Goal: Task Accomplishment & Management: Complete application form

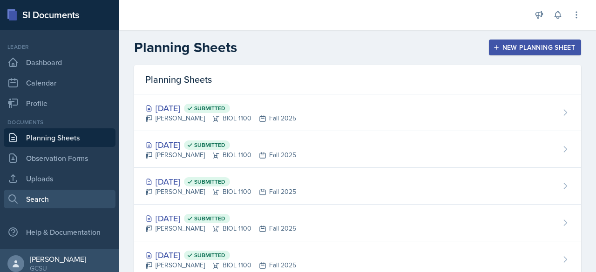
click at [54, 196] on link "Search" at bounding box center [60, 199] width 112 height 19
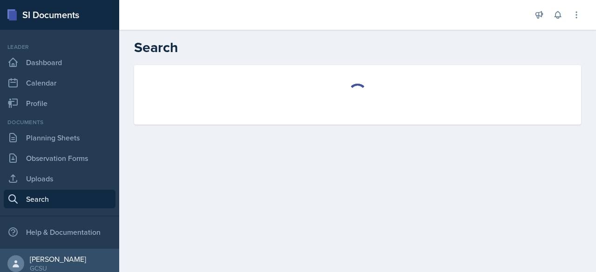
select select "all"
select select "1"
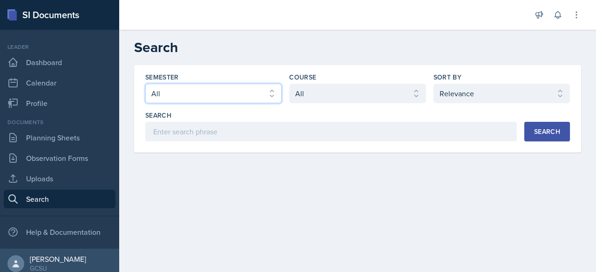
click at [271, 97] on select "Select semester All Fall 2025 Spring 2025 Fall 2024 Spring 2024 Fall 2023 Sprin…" at bounding box center [213, 94] width 136 height 20
select select "986fdc3e-2246-4ffd-9cb8-78666de4ebed"
click at [145, 84] on select "Select semester All Fall 2025 Spring 2025 Fall 2024 Spring 2024 Fall 2023 Sprin…" at bounding box center [213, 94] width 136 height 20
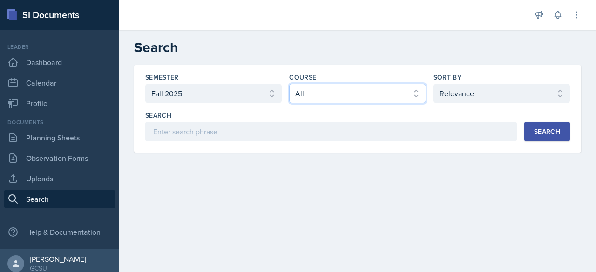
click at [357, 95] on select "Select course All ACCT 3101 ACCT 3102 ASTR 1000 BIOL 1100 BIOL 1107 BIOL 1108 B…" at bounding box center [357, 94] width 136 height 20
select select "0962fe08-ee06-47f9-81f7-2fff629c3db1"
click at [289, 84] on select "Select course All ACCT 3101 ACCT 3102 ASTR 1000 BIOL 1100 BIOL 1107 BIOL 1108 B…" at bounding box center [357, 94] width 136 height 20
click at [538, 134] on div "Search" at bounding box center [547, 131] width 26 height 7
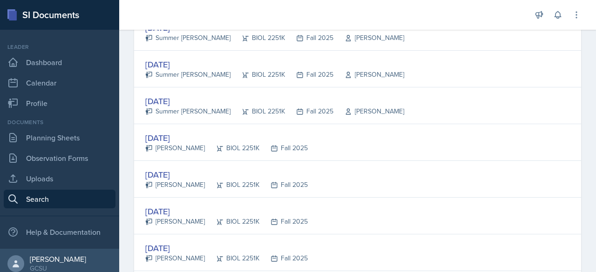
scroll to position [466, 0]
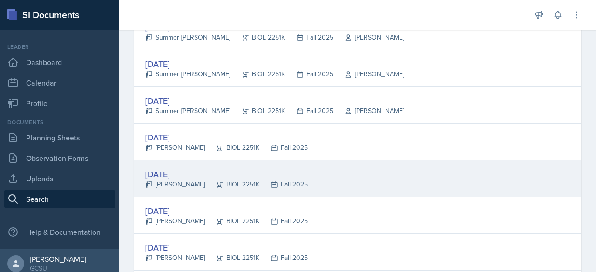
click at [173, 170] on div "[DATE]" at bounding box center [226, 174] width 162 height 13
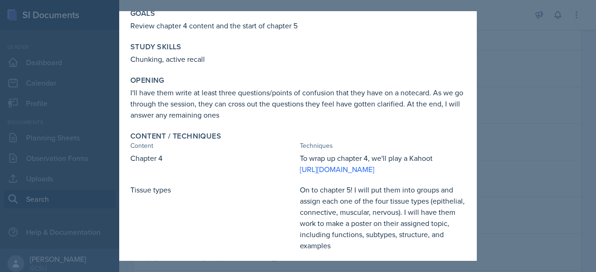
scroll to position [0, 0]
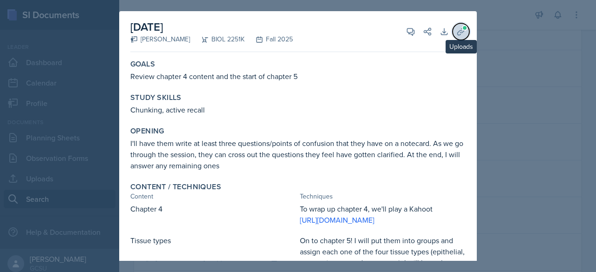
click at [456, 34] on icon at bounding box center [460, 31] width 9 height 9
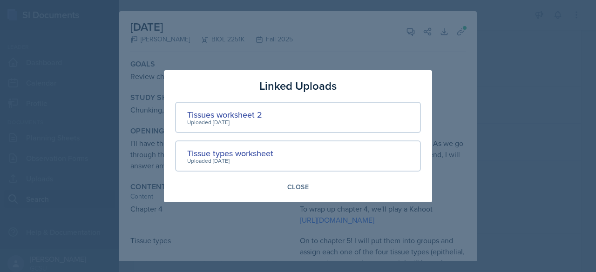
click at [408, 52] on div at bounding box center [298, 136] width 596 height 272
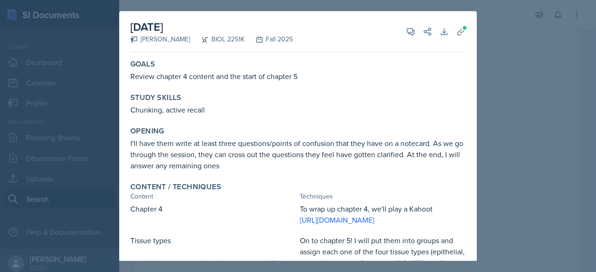
click at [527, 57] on div at bounding box center [298, 136] width 596 height 272
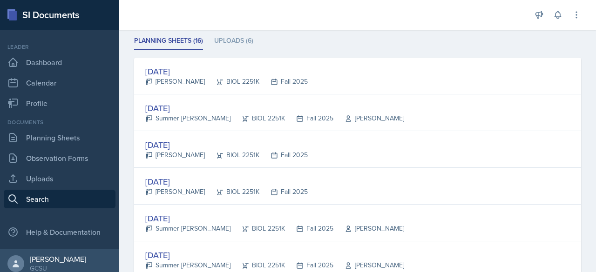
scroll to position [128, 0]
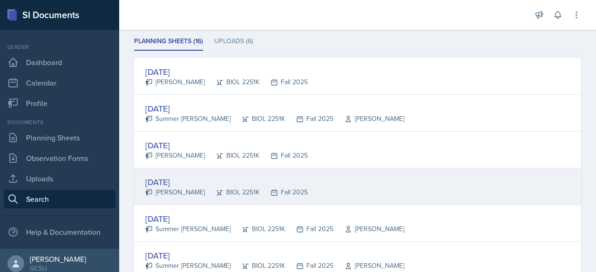
click at [179, 177] on div "[DATE]" at bounding box center [226, 182] width 162 height 13
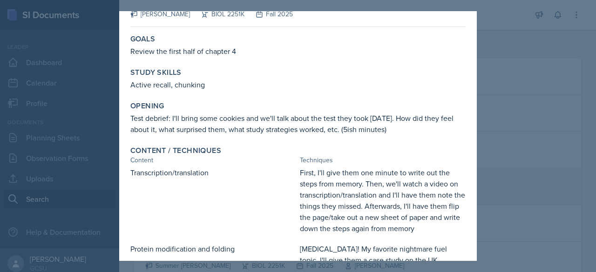
scroll to position [0, 0]
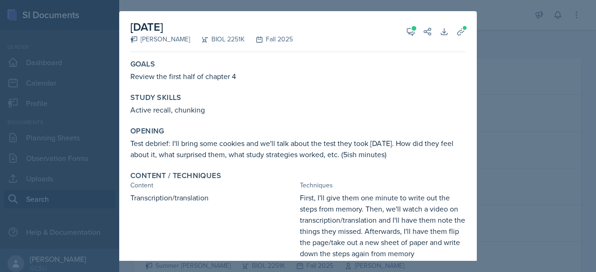
click at [496, 101] on div at bounding box center [298, 136] width 596 height 272
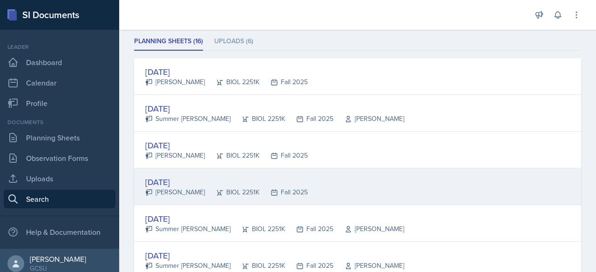
click at [180, 184] on div "[DATE]" at bounding box center [226, 182] width 162 height 13
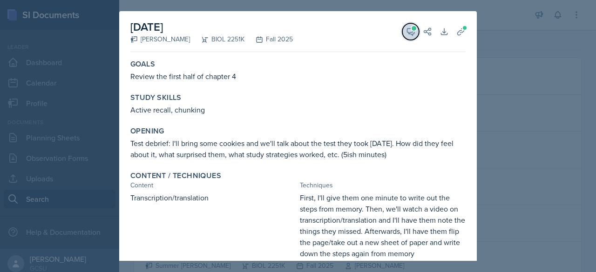
click at [406, 32] on icon at bounding box center [410, 31] width 9 height 9
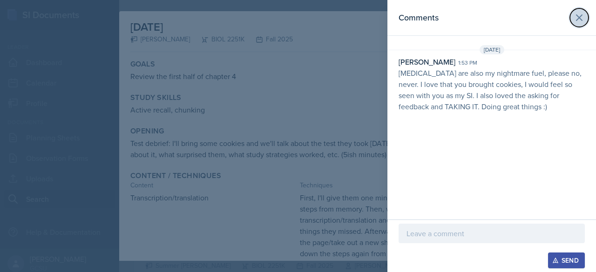
click at [582, 13] on icon at bounding box center [578, 17] width 11 height 11
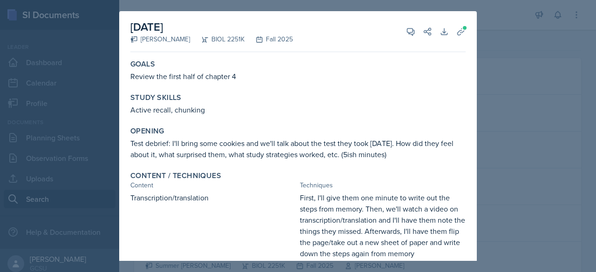
click at [529, 90] on div at bounding box center [298, 136] width 596 height 272
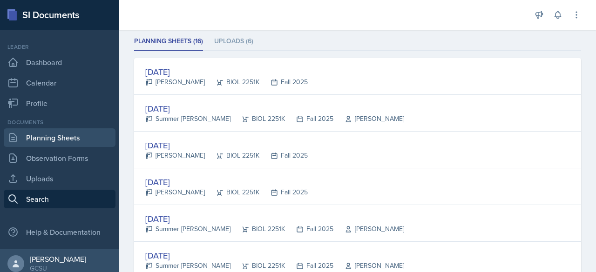
click at [51, 139] on link "Planning Sheets" at bounding box center [60, 137] width 112 height 19
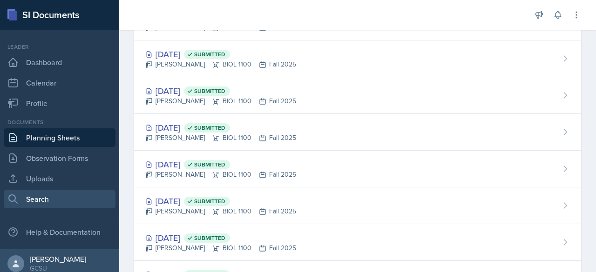
click at [59, 198] on link "Search" at bounding box center [60, 199] width 112 height 19
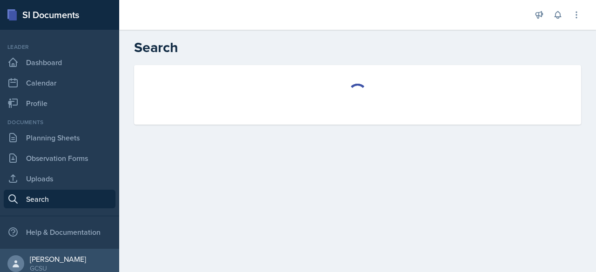
select select "all"
select select "1"
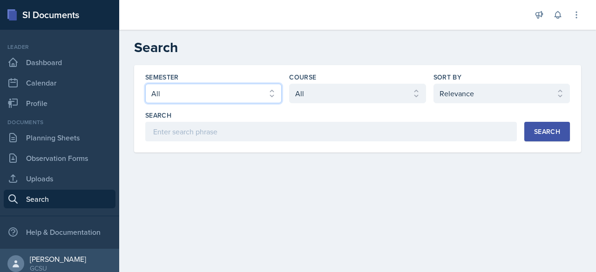
click at [251, 91] on select "Select semester All Fall 2025 Spring 2025 Fall 2024 Spring 2024 Fall 2023 Sprin…" at bounding box center [213, 94] width 136 height 20
select select "986fdc3e-2246-4ffd-9cb8-78666de4ebed"
click at [145, 84] on select "Select semester All Fall 2025 Spring 2025 Fall 2024 Spring 2024 Fall 2023 Sprin…" at bounding box center [213, 94] width 136 height 20
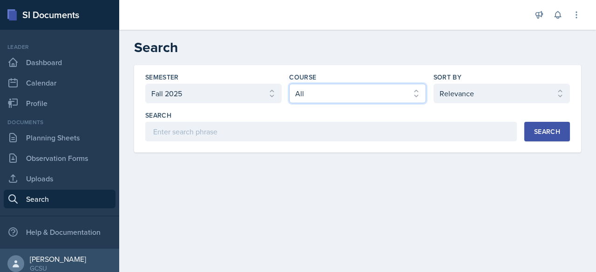
click at [315, 94] on select "Select course All ACCT 3101 ACCT 3102 ASTR 1000 BIOL 1100 BIOL 1107 BIOL 1108 B…" at bounding box center [357, 94] width 136 height 20
select select "0962fe08-ee06-47f9-81f7-2fff629c3db1"
click at [289, 84] on select "Select course All ACCT 3101 ACCT 3102 ASTR 1000 BIOL 1100 BIOL 1107 BIOL 1108 B…" at bounding box center [357, 94] width 136 height 20
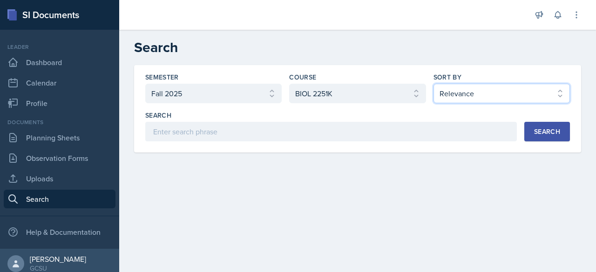
click at [465, 85] on select "Select sort by Relevance Document Date (Asc) Document Date (Desc)" at bounding box center [501, 94] width 136 height 20
select select "2"
click at [433, 84] on select "Select sort by Relevance Document Date (Asc) Document Date (Desc)" at bounding box center [501, 94] width 136 height 20
click at [545, 136] on button "Search" at bounding box center [547, 132] width 46 height 20
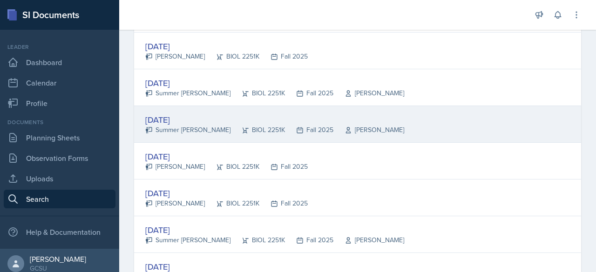
scroll to position [411, 0]
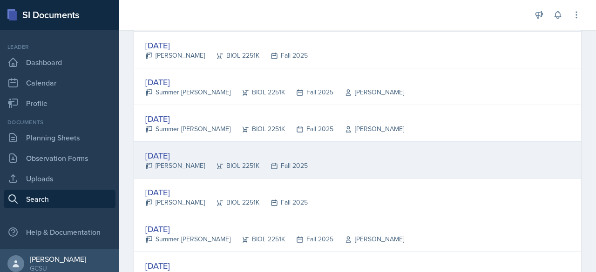
click at [185, 151] on div "[DATE]" at bounding box center [226, 155] width 162 height 13
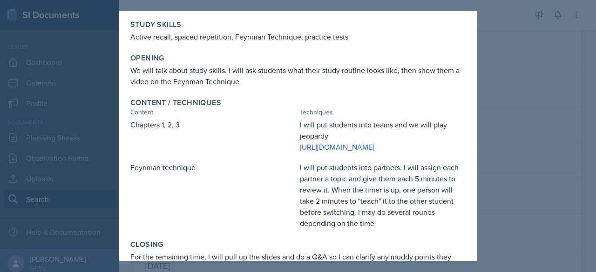
scroll to position [0, 0]
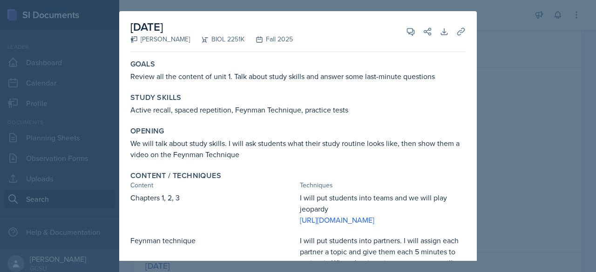
click at [532, 113] on div at bounding box center [298, 136] width 596 height 272
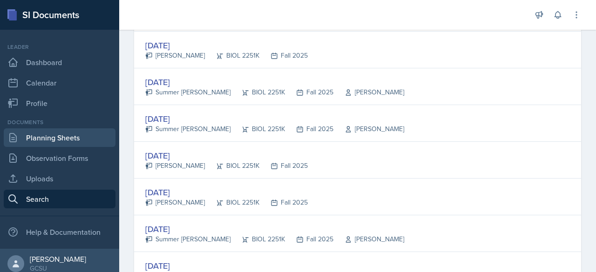
click at [37, 136] on link "Planning Sheets" at bounding box center [60, 137] width 112 height 19
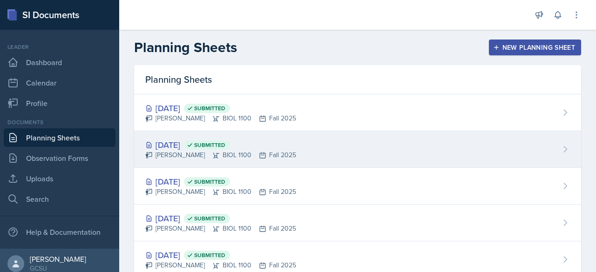
click at [275, 154] on div "[PERSON_NAME] BIOL 1100 Fall 2025" at bounding box center [220, 155] width 151 height 10
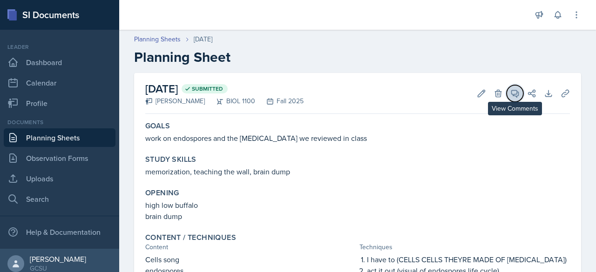
click at [510, 93] on icon at bounding box center [514, 93] width 9 height 9
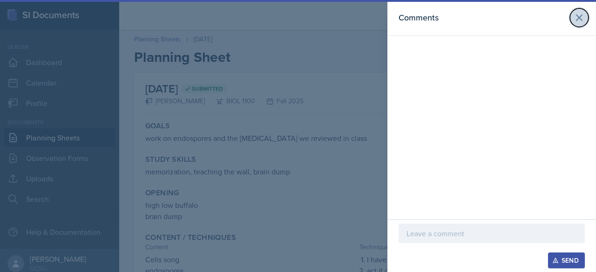
click at [576, 14] on icon at bounding box center [578, 17] width 11 height 11
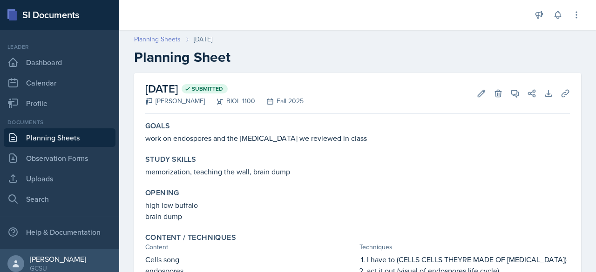
click at [157, 42] on link "Planning Sheets" at bounding box center [157, 39] width 47 height 10
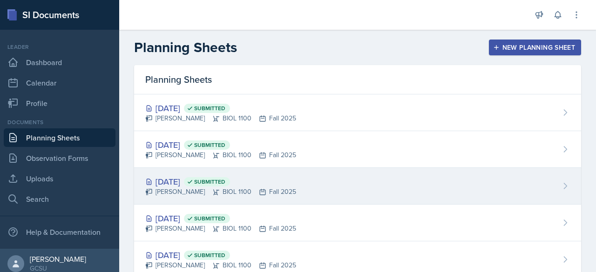
click at [185, 181] on div "[DATE] Submitted" at bounding box center [220, 181] width 151 height 13
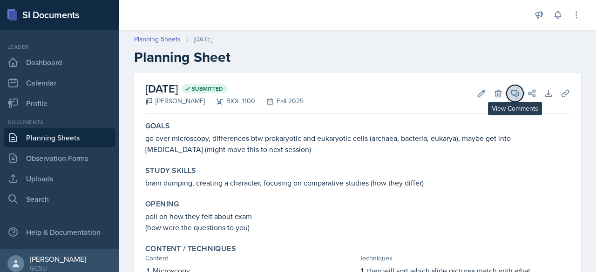
click at [510, 93] on icon at bounding box center [514, 93] width 9 height 9
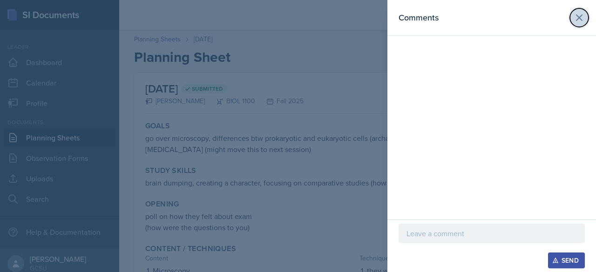
click at [576, 15] on icon at bounding box center [579, 18] width 6 height 6
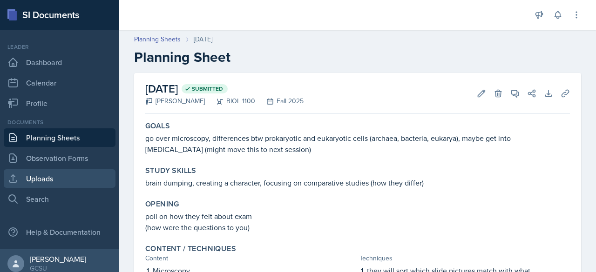
click at [47, 176] on link "Uploads" at bounding box center [60, 178] width 112 height 19
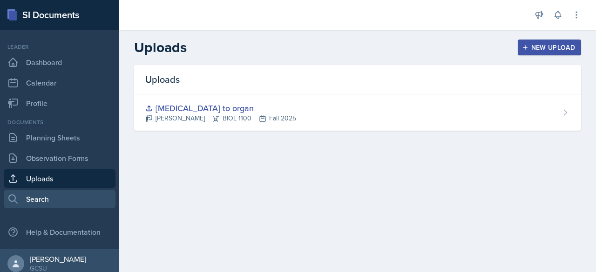
click at [23, 199] on link "Search" at bounding box center [60, 199] width 112 height 19
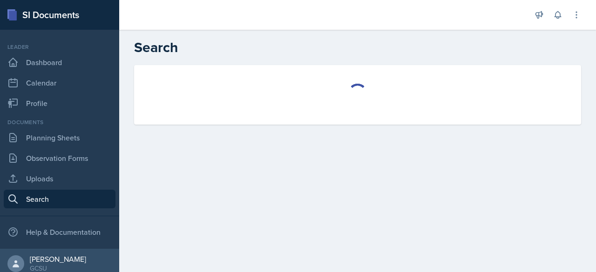
select select "all"
select select "1"
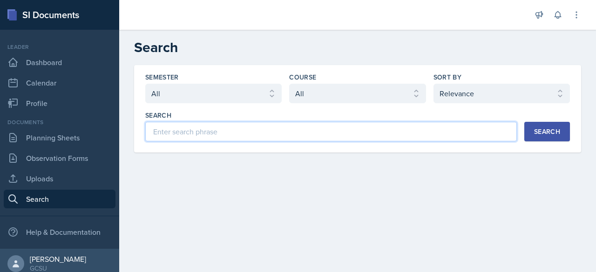
click at [252, 136] on input at bounding box center [330, 132] width 371 height 20
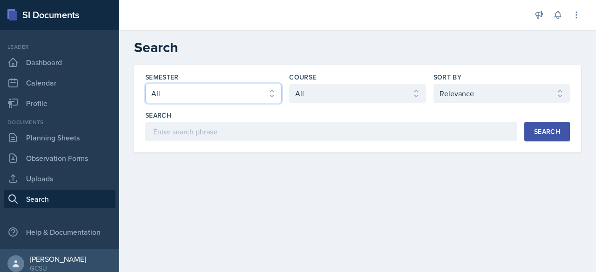
click at [246, 97] on select "Select semester All Fall 2025 Spring 2025 Fall 2024 Spring 2024 Fall 2023 Sprin…" at bounding box center [213, 94] width 136 height 20
select select "838c426c-7ba8-4b05-94c8-22f19dd4c5cc"
click at [145, 84] on select "Select semester All Fall 2025 Spring 2025 Fall 2024 Spring 2024 Fall 2023 Sprin…" at bounding box center [213, 94] width 136 height 20
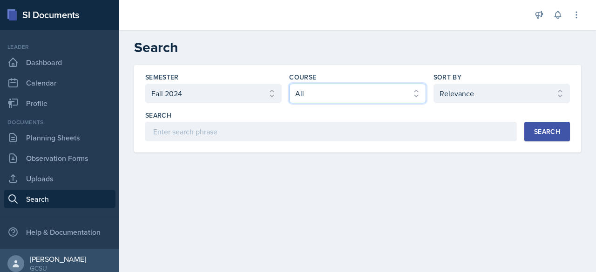
click at [336, 95] on select "Select course All ACCT 3101 ACCT 3102 ASTR 1000 BIOL 1100 BIOL 1107 BIOL 1108 B…" at bounding box center [357, 94] width 136 height 20
select select "36541d13-729a-45ef-a9cb-922687840166"
click at [289, 84] on select "Select course All ACCT 3101 ACCT 3102 ASTR 1000 BIOL 1100 BIOL 1107 BIOL 1108 B…" at bounding box center [357, 94] width 136 height 20
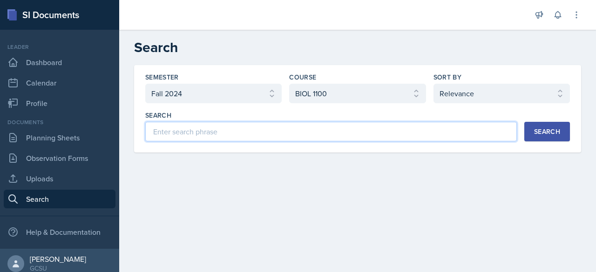
click at [440, 134] on input at bounding box center [330, 132] width 371 height 20
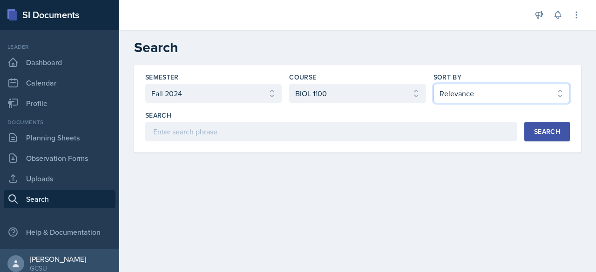
click at [488, 85] on select "Select sort by Relevance Document Date (Asc) Document Date (Desc)" at bounding box center [501, 94] width 136 height 20
select select "2"
click at [433, 84] on select "Select sort by Relevance Document Date (Asc) Document Date (Desc)" at bounding box center [501, 94] width 136 height 20
click at [537, 131] on div "Search" at bounding box center [547, 131] width 26 height 7
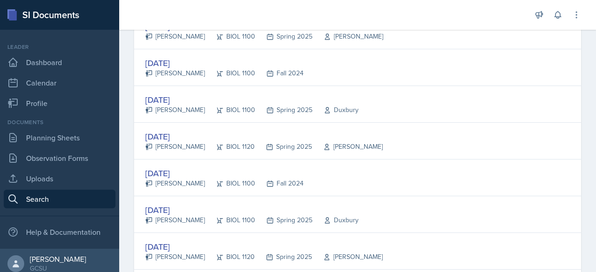
scroll to position [1091, 0]
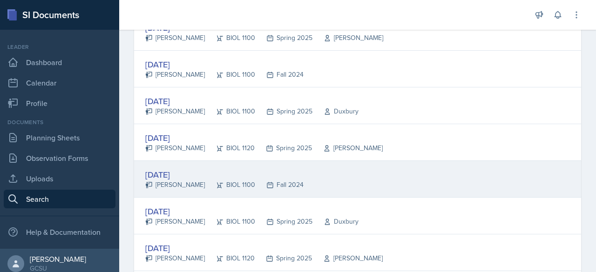
click at [163, 168] on div "[DATE]" at bounding box center [224, 174] width 158 height 13
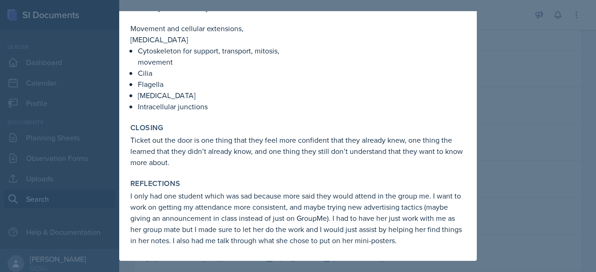
scroll to position [968, 0]
click at [512, 143] on div at bounding box center [298, 136] width 596 height 272
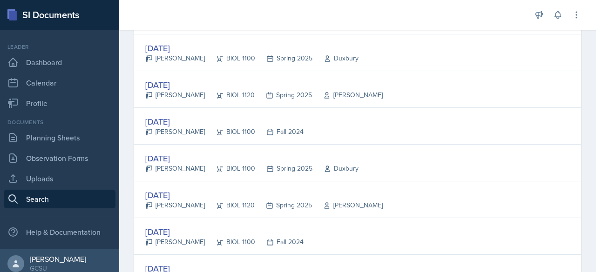
scroll to position [1145, 0]
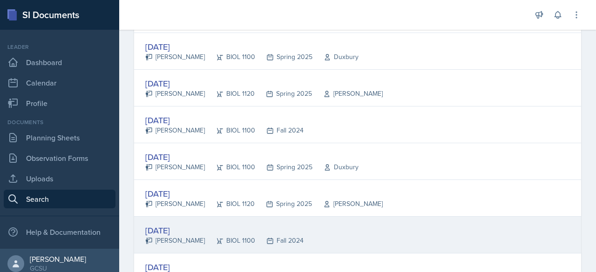
click at [187, 227] on div "[DATE]" at bounding box center [224, 230] width 158 height 13
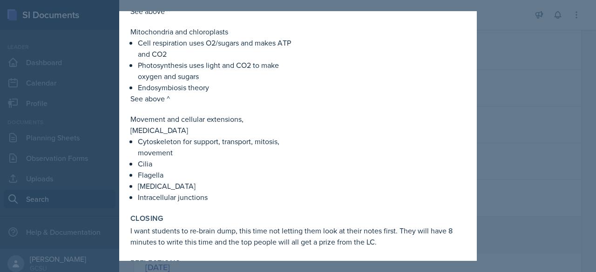
scroll to position [1230, 0]
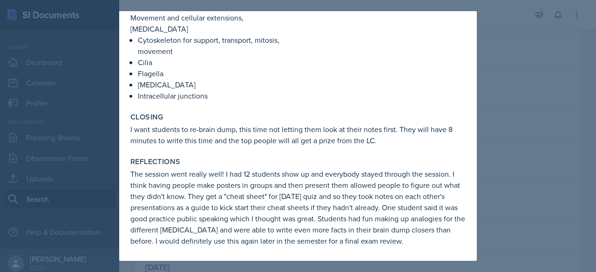
click at [532, 141] on div at bounding box center [298, 136] width 596 height 272
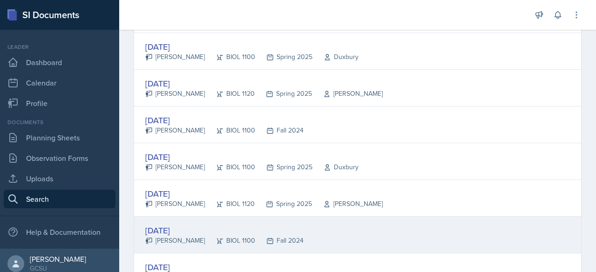
click at [187, 227] on div "[DATE]" at bounding box center [224, 230] width 158 height 13
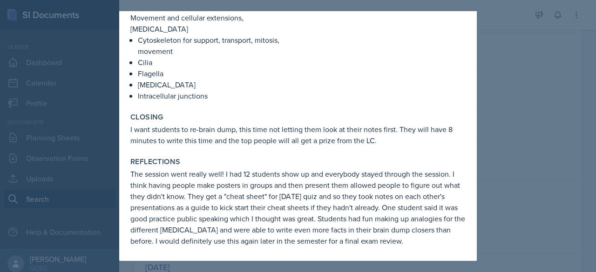
click at [520, 190] on div at bounding box center [298, 136] width 596 height 272
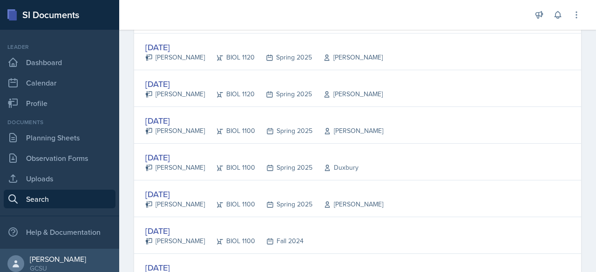
scroll to position [1460, 0]
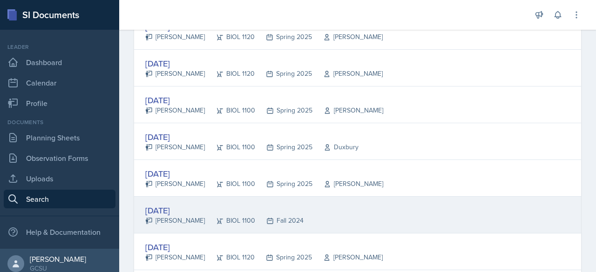
click at [183, 204] on div "[DATE]" at bounding box center [224, 210] width 158 height 13
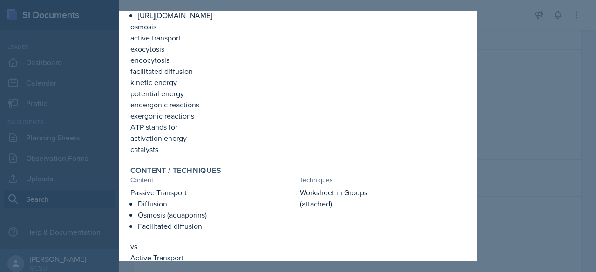
scroll to position [0, 0]
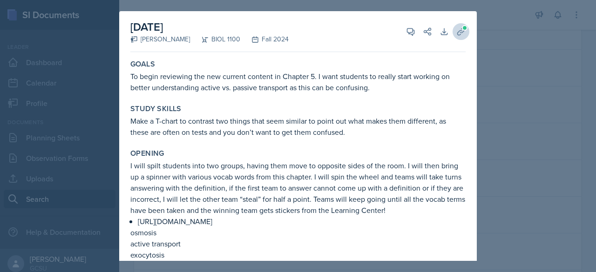
click at [456, 31] on icon at bounding box center [460, 31] width 9 height 9
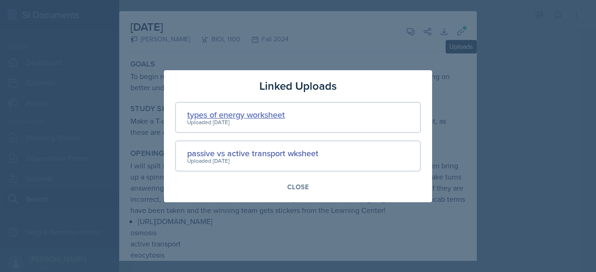
click at [270, 120] on div "types of energy worksheet" at bounding box center [236, 114] width 98 height 13
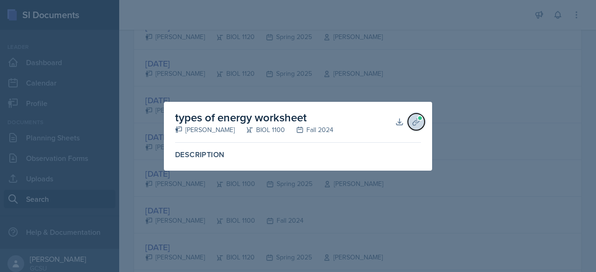
click at [417, 124] on icon at bounding box center [415, 121] width 9 height 9
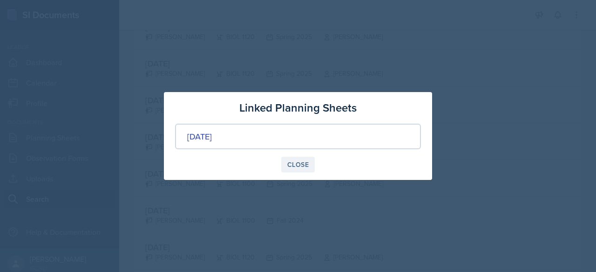
click at [305, 171] on button "Close" at bounding box center [298, 165] width 34 height 16
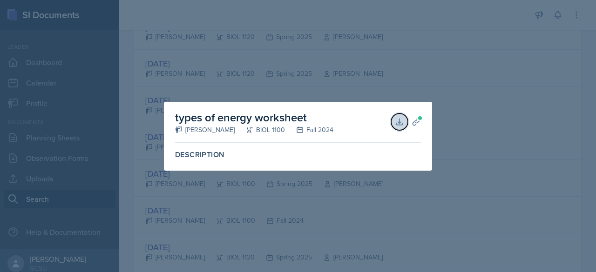
click at [399, 122] on icon at bounding box center [399, 122] width 6 height 6
click at [330, 147] on div "Description" at bounding box center [297, 155] width 253 height 17
click at [325, 134] on div "Fall 2024" at bounding box center [309, 130] width 48 height 10
click at [364, 199] on div at bounding box center [298, 136] width 596 height 272
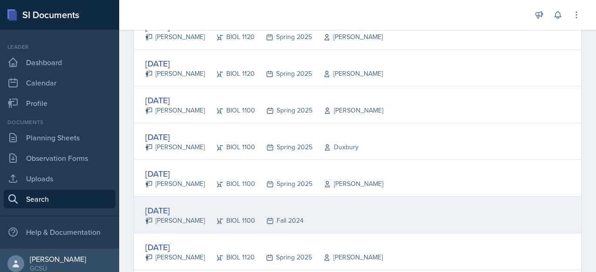
click at [171, 204] on div "[DATE]" at bounding box center [224, 210] width 158 height 13
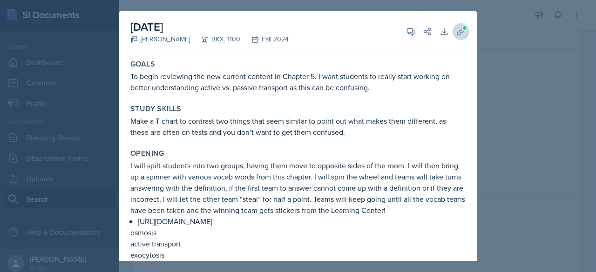
click at [462, 27] on span at bounding box center [465, 28] width 6 height 6
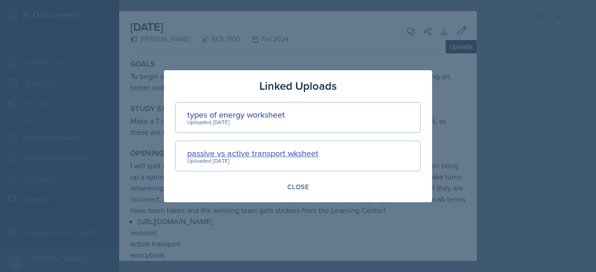
click at [309, 157] on div "passive vs active transport wksheet" at bounding box center [252, 153] width 131 height 13
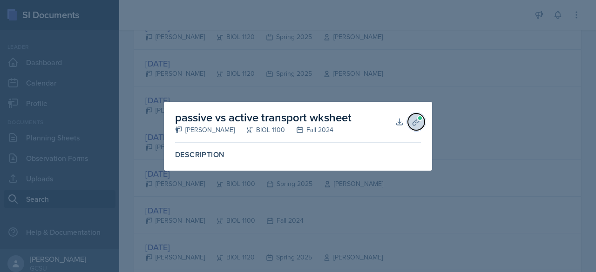
click at [419, 122] on icon at bounding box center [415, 121] width 9 height 9
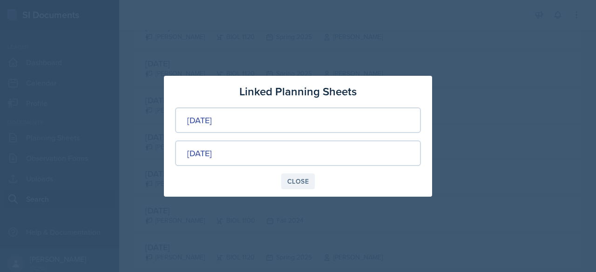
click at [304, 182] on div "Close" at bounding box center [297, 181] width 21 height 7
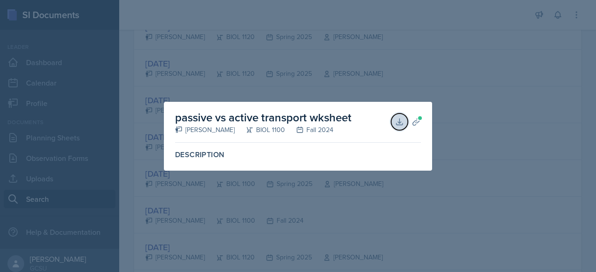
click at [399, 122] on icon at bounding box center [399, 122] width 6 height 6
click at [501, 107] on div at bounding box center [298, 136] width 596 height 272
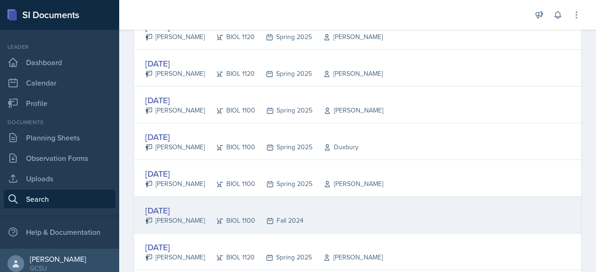
click at [181, 204] on div "[DATE]" at bounding box center [224, 210] width 158 height 13
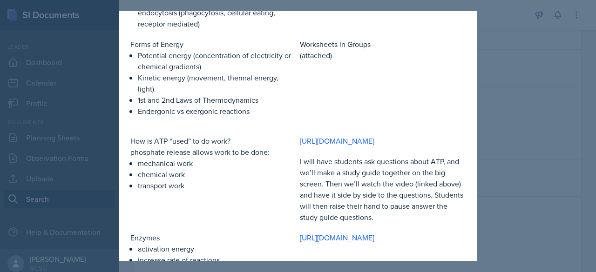
scroll to position [487, 0]
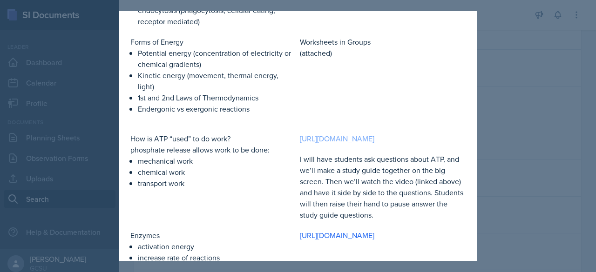
click at [344, 144] on link "[URL][DOMAIN_NAME]" at bounding box center [337, 139] width 74 height 10
click at [352, 241] on link "[URL][DOMAIN_NAME]" at bounding box center [337, 235] width 74 height 10
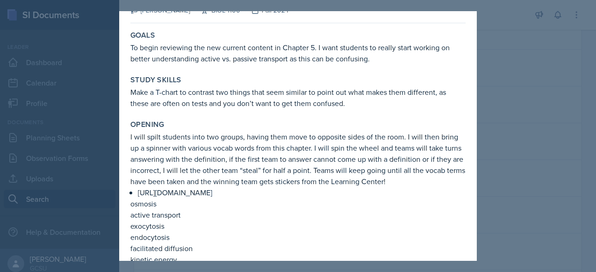
scroll to position [0, 0]
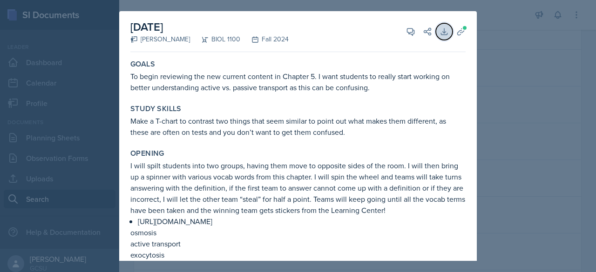
click at [441, 31] on icon at bounding box center [444, 31] width 6 height 6
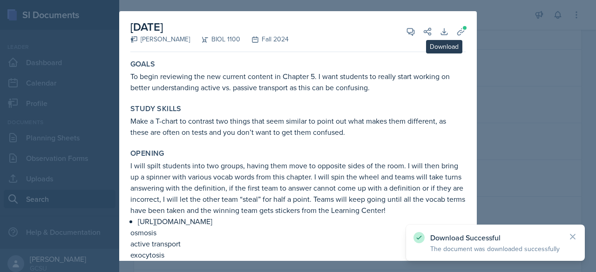
click at [505, 107] on div at bounding box center [298, 136] width 596 height 272
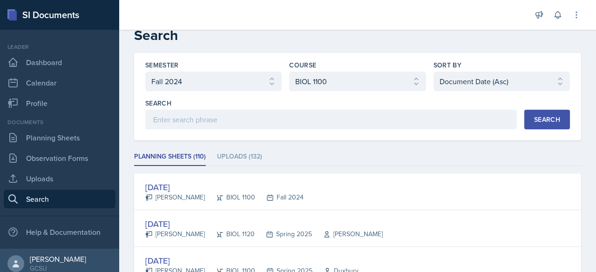
scroll to position [12, 0]
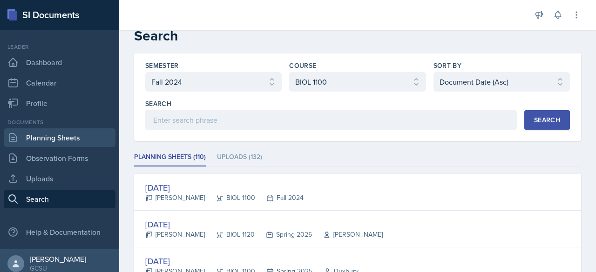
click at [67, 139] on link "Planning Sheets" at bounding box center [60, 137] width 112 height 19
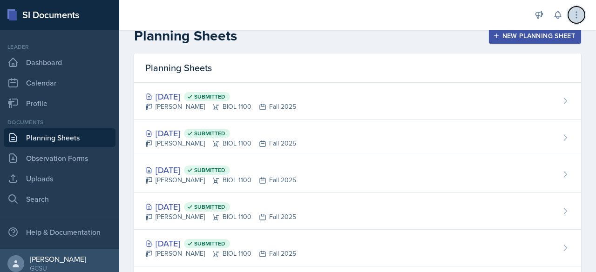
click at [576, 14] on icon at bounding box center [576, 15] width 1 height 6
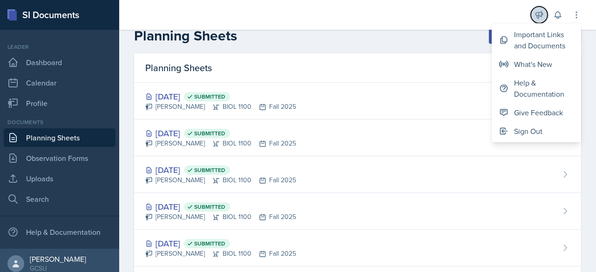
click at [534, 15] on button at bounding box center [539, 15] width 17 height 17
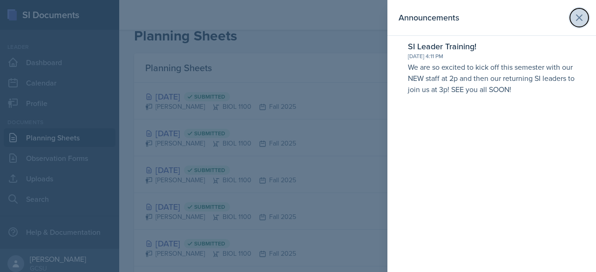
click at [585, 17] on button at bounding box center [579, 17] width 19 height 19
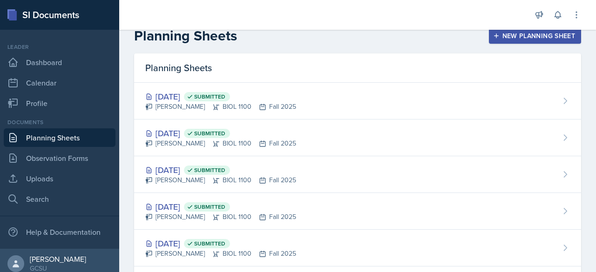
click at [585, 17] on div "Announcements SI Leader Training! [DATE] 4:11 PM We are so excited to kick off …" at bounding box center [357, 15] width 477 height 30
click at [558, 13] on icon at bounding box center [557, 14] width 9 height 9
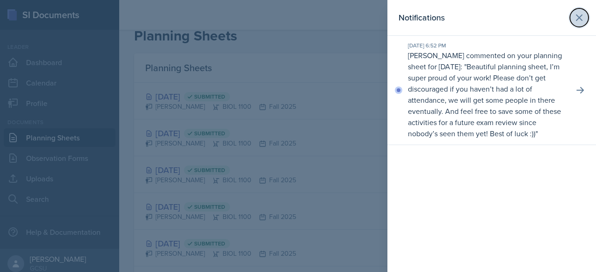
click at [584, 15] on icon at bounding box center [578, 17] width 11 height 11
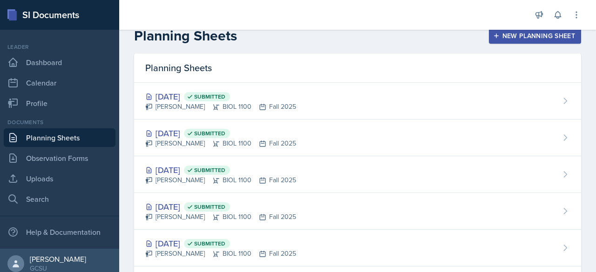
click at [519, 37] on div "New Planning Sheet" at bounding box center [535, 35] width 80 height 7
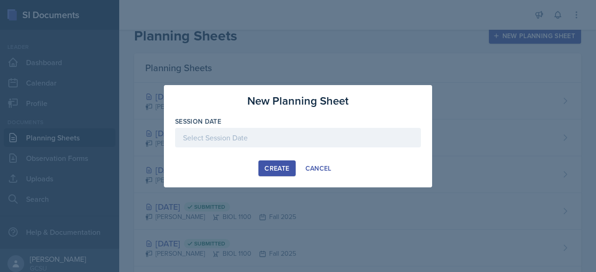
click at [320, 135] on div at bounding box center [298, 138] width 246 height 20
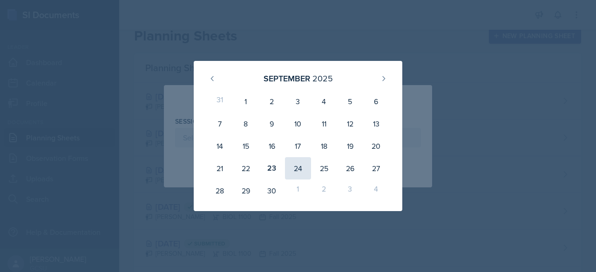
click at [299, 170] on div "24" at bounding box center [298, 168] width 26 height 22
type input "[DATE]"
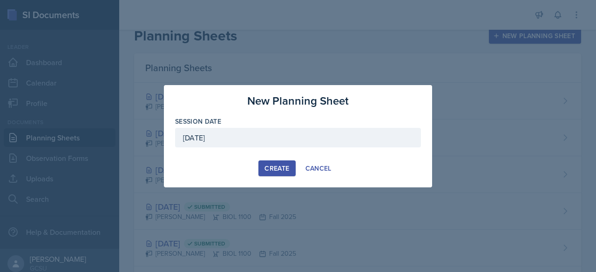
click at [276, 168] on div "Create" at bounding box center [276, 168] width 25 height 7
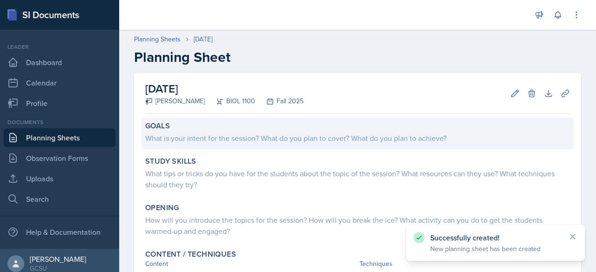
click at [269, 133] on div "What is your intent for the session? What do you plan to cover? What do you pla…" at bounding box center [357, 138] width 424 height 11
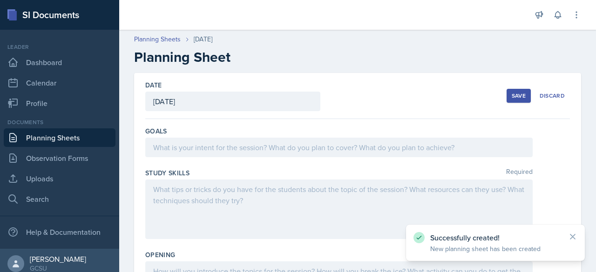
click at [260, 146] on div at bounding box center [338, 148] width 387 height 20
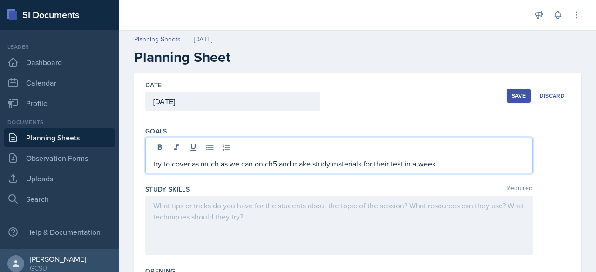
click at [395, 205] on div at bounding box center [338, 226] width 387 height 60
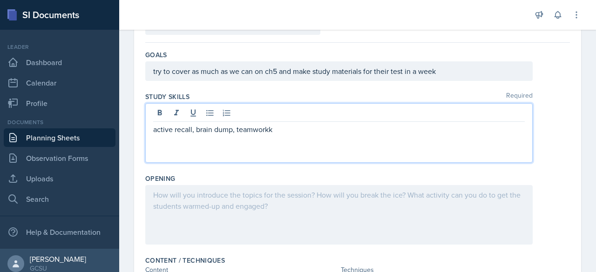
scroll to position [76, 0]
click at [344, 189] on div at bounding box center [338, 216] width 387 height 60
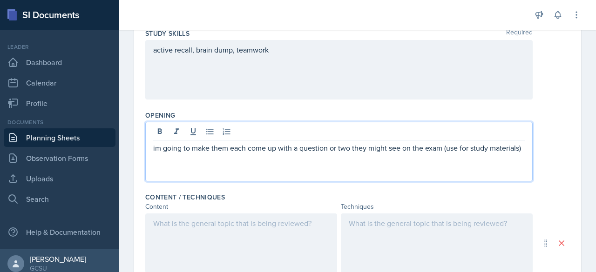
scroll to position [152, 0]
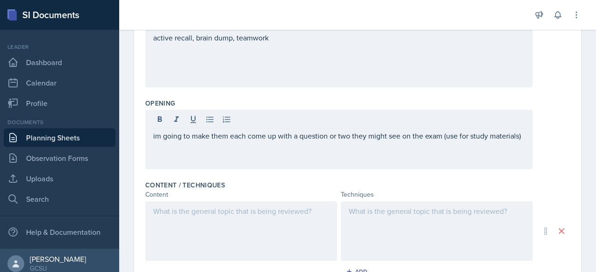
click at [247, 216] on div at bounding box center [241, 232] width 192 height 60
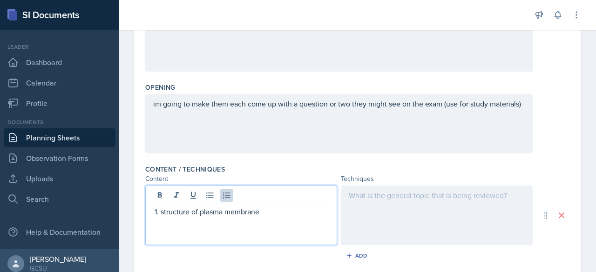
click at [394, 196] on div at bounding box center [437, 216] width 192 height 60
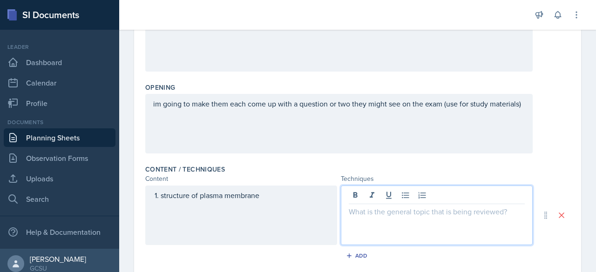
click at [373, 212] on p at bounding box center [437, 211] width 176 height 11
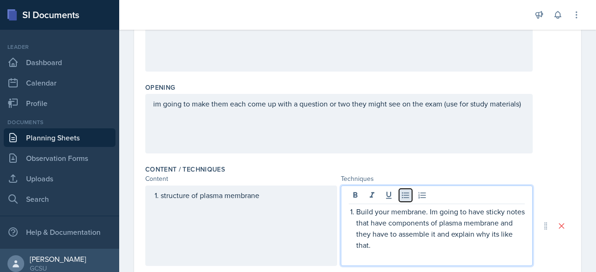
click at [404, 200] on button at bounding box center [405, 195] width 13 height 13
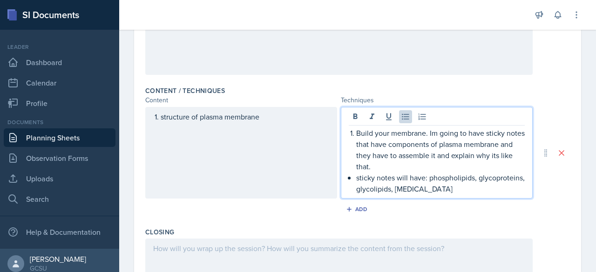
scroll to position [249, 0]
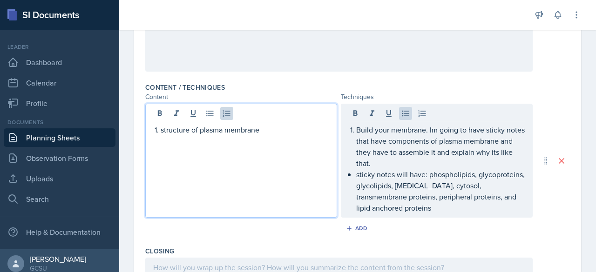
click at [266, 112] on div "structure of plasma membrane" at bounding box center [241, 161] width 192 height 114
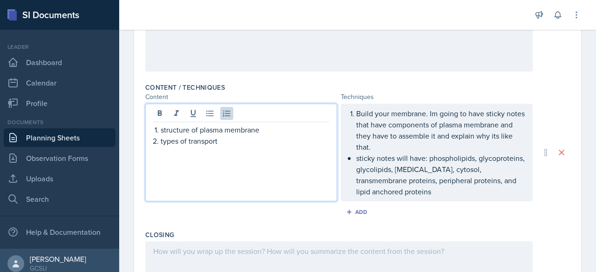
click at [455, 194] on p "sticky notes will have: phospholipids, glycoproteins, glycolipids, [MEDICAL_DAT…" at bounding box center [440, 175] width 168 height 45
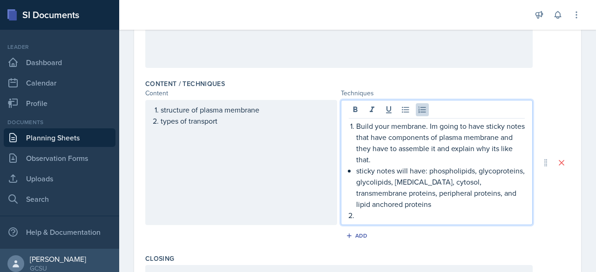
scroll to position [263, 0]
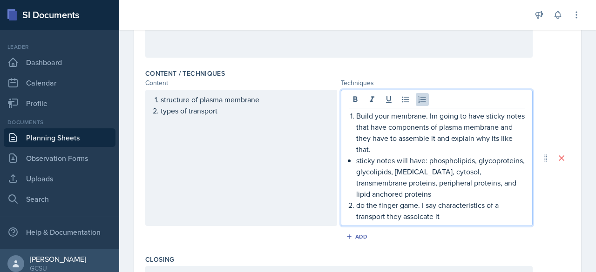
click at [423, 216] on p "do the finger game. I say characteristics of a transport they assoicate it" at bounding box center [440, 211] width 168 height 22
click at [446, 220] on p "do the finger game. I say characteristics of a transport they associate it" at bounding box center [440, 211] width 168 height 22
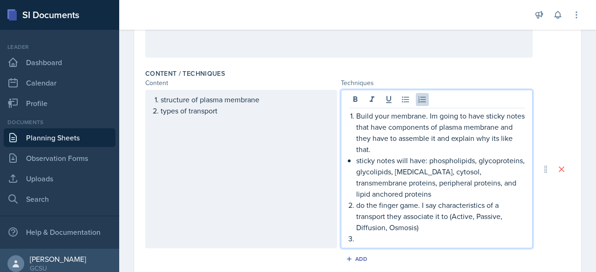
click at [250, 113] on ol "structure of plasma membrane types of transport" at bounding box center [245, 105] width 168 height 22
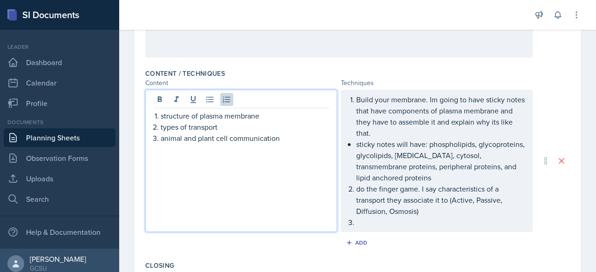
click at [413, 222] on ol "do the finger game. I say characteristics of a transport they associate it to (…" at bounding box center [440, 205] width 168 height 45
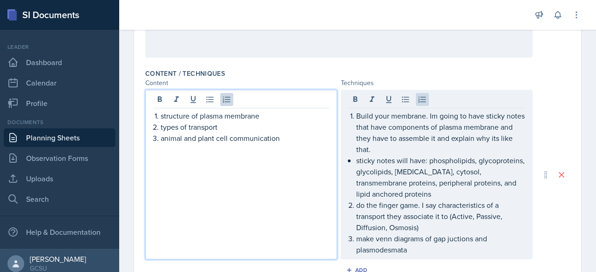
click at [288, 121] on ol "structure of plasma membrane types of transport animal and plant cell communica…" at bounding box center [245, 127] width 168 height 34
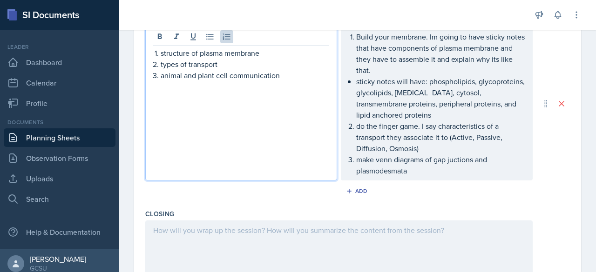
scroll to position [337, 0]
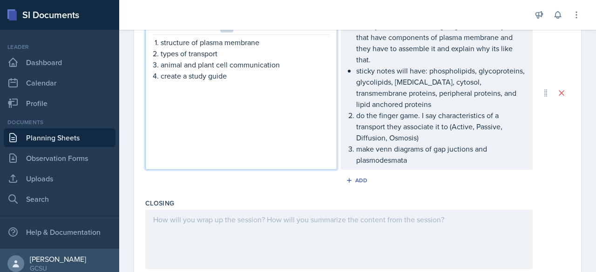
click at [412, 162] on p "make venn diagrams of gap juctions and plasmodesmata" at bounding box center [440, 154] width 168 height 22
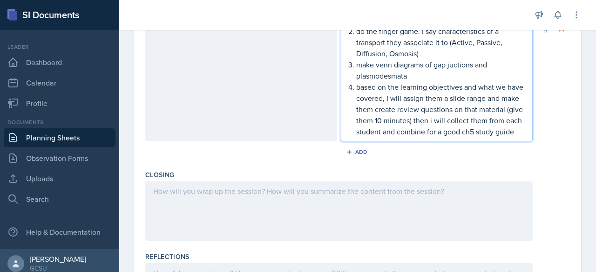
click at [351, 197] on p at bounding box center [338, 191] width 371 height 11
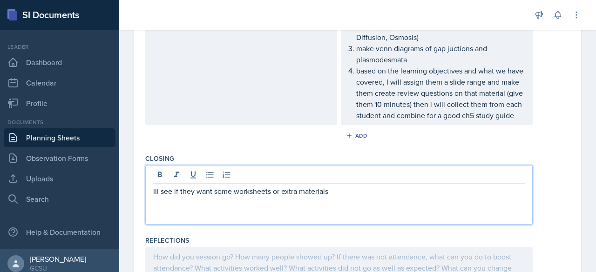
click at [153, 197] on p "Ill see if they want some worksheets or extra materials" at bounding box center [338, 191] width 371 height 11
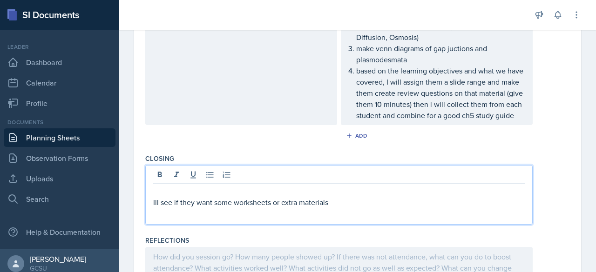
click at [191, 196] on p at bounding box center [338, 191] width 371 height 11
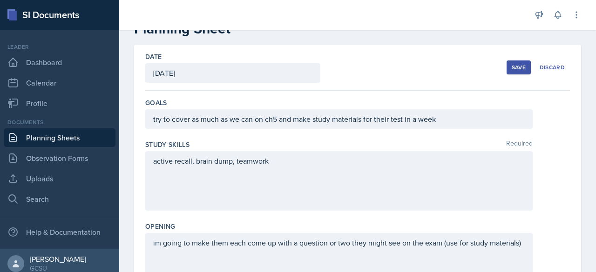
scroll to position [0, 0]
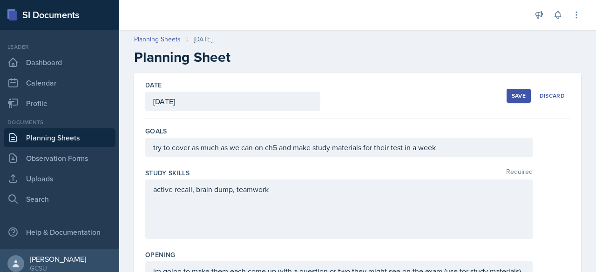
click at [511, 98] on div "Save" at bounding box center [518, 95] width 14 height 7
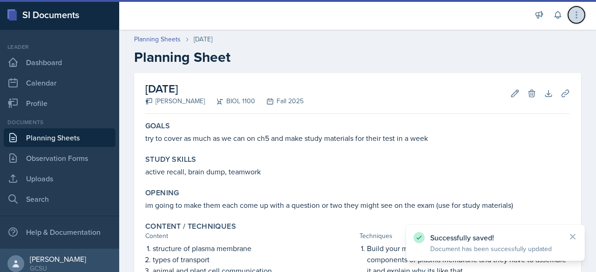
click at [577, 18] on icon at bounding box center [576, 14] width 9 height 9
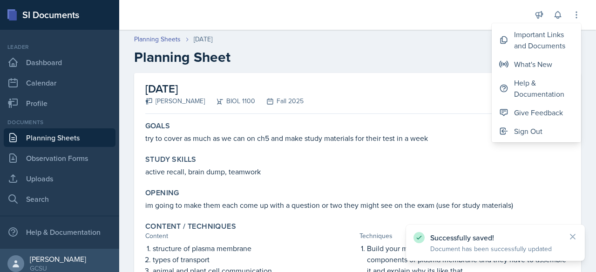
click at [470, 56] on h2 "Planning Sheet" at bounding box center [357, 57] width 447 height 17
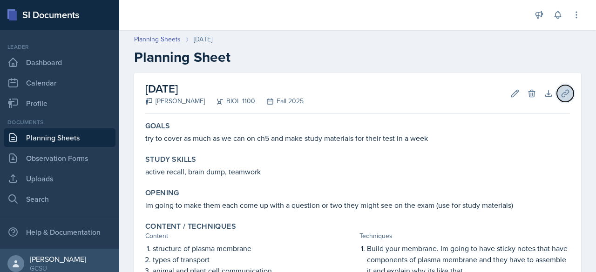
click at [560, 95] on icon at bounding box center [564, 93] width 9 height 9
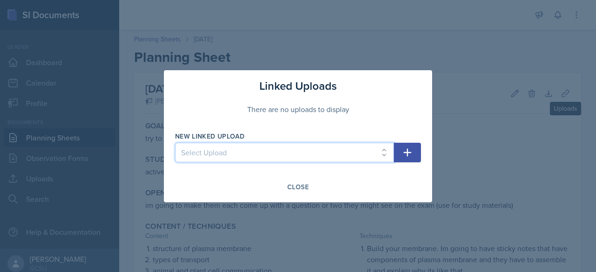
click at [374, 159] on select "Select Upload [MEDICAL_DATA] to organ" at bounding box center [284, 153] width 219 height 20
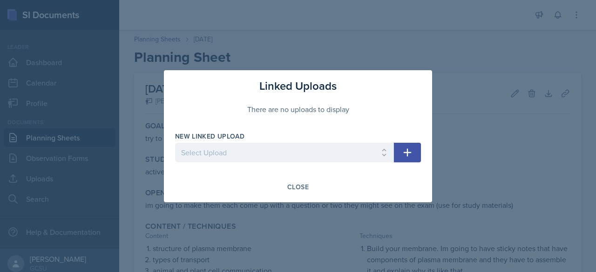
click at [411, 153] on icon "button" at bounding box center [408, 152] width 8 height 8
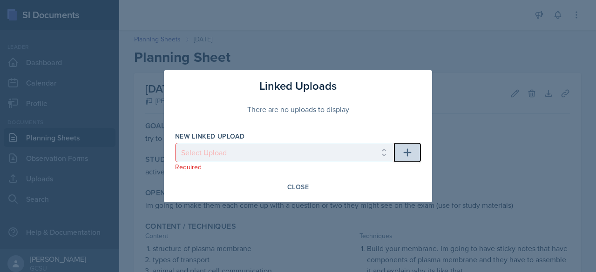
click at [407, 153] on icon "button" at bounding box center [408, 152] width 8 height 8
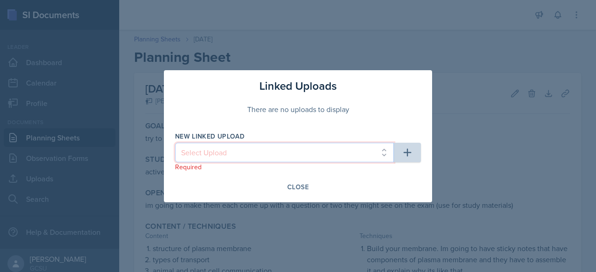
click at [357, 155] on select "Select Upload [MEDICAL_DATA] to organ" at bounding box center [284, 153] width 219 height 20
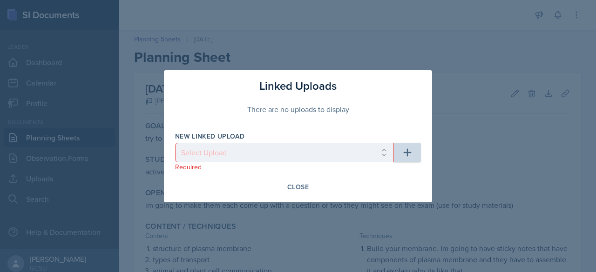
click at [415, 153] on button "button" at bounding box center [407, 153] width 27 height 20
click at [307, 190] on div "Close" at bounding box center [297, 186] width 21 height 7
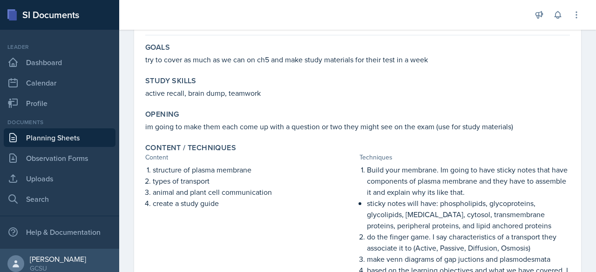
scroll to position [79, 0]
click at [63, 182] on link "Uploads" at bounding box center [60, 178] width 112 height 19
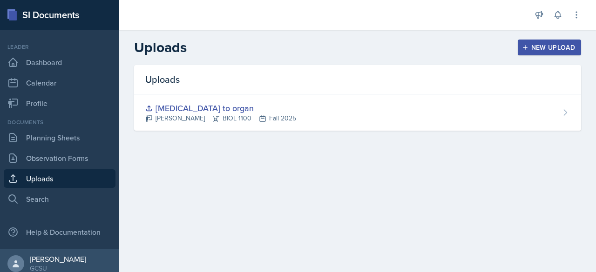
click at [547, 49] on div "New Upload" at bounding box center [550, 47] width 52 height 7
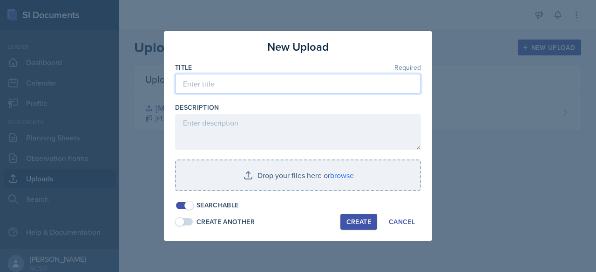
click at [367, 86] on input at bounding box center [298, 84] width 246 height 20
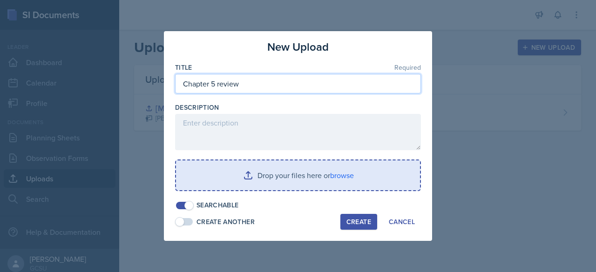
type input "Chapter 5 review"
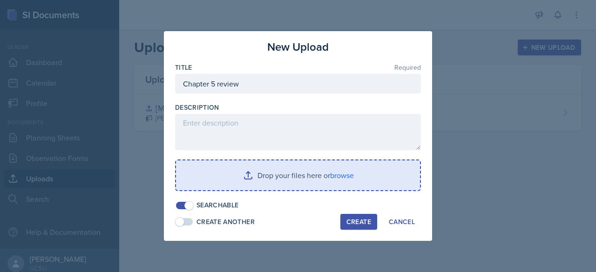
click at [331, 173] on input "file" at bounding box center [298, 176] width 244 height 30
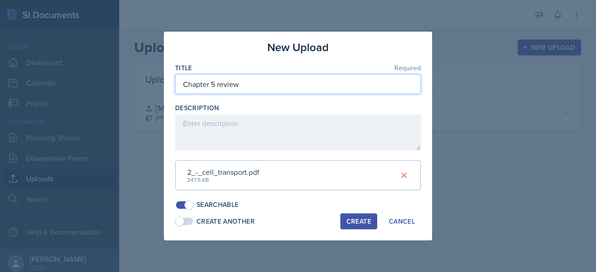
click at [273, 79] on input "Chapter 5 review" at bounding box center [298, 84] width 246 height 20
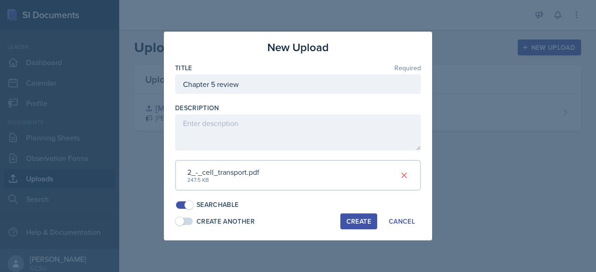
click at [353, 218] on div "Create" at bounding box center [358, 221] width 25 height 7
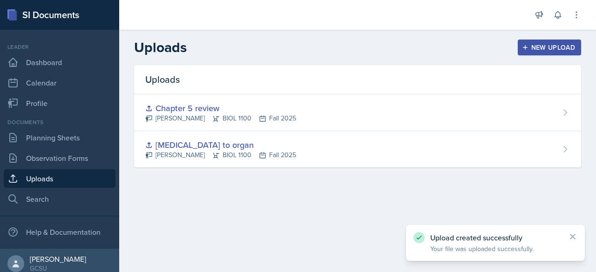
click at [537, 47] on div "New Upload" at bounding box center [550, 47] width 52 height 7
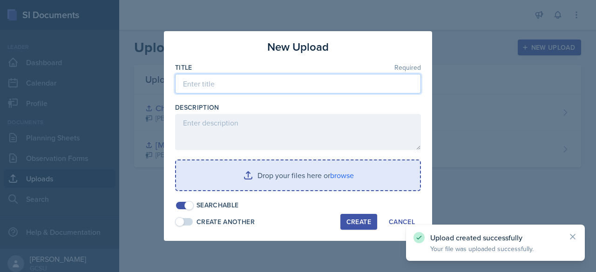
click at [322, 81] on input at bounding box center [298, 84] width 246 height 20
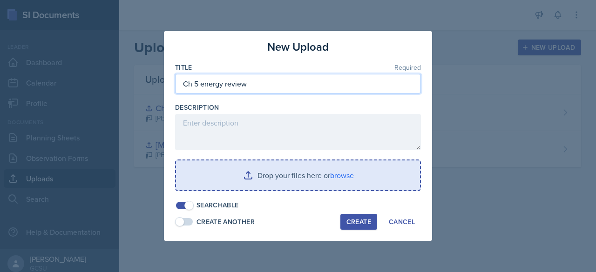
type input "Ch 5 energy review"
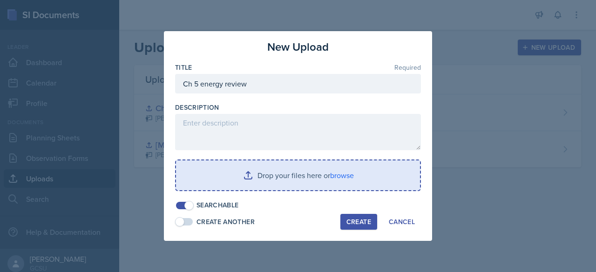
click at [267, 177] on input "file" at bounding box center [298, 176] width 244 height 30
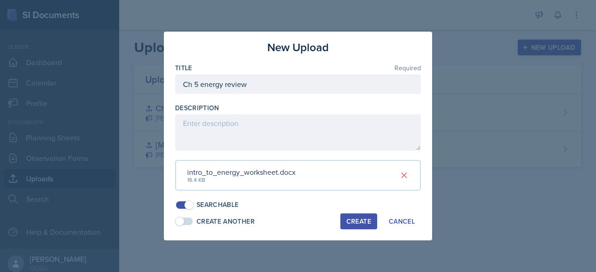
click at [356, 222] on div "Create" at bounding box center [358, 221] width 25 height 7
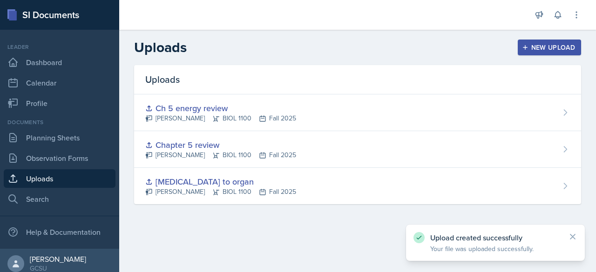
click at [524, 48] on icon "button" at bounding box center [525, 47] width 7 height 7
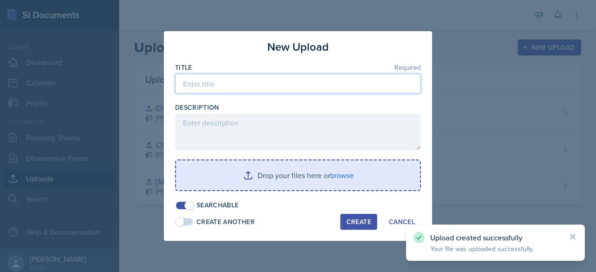
click at [341, 84] on input at bounding box center [298, 84] width 246 height 20
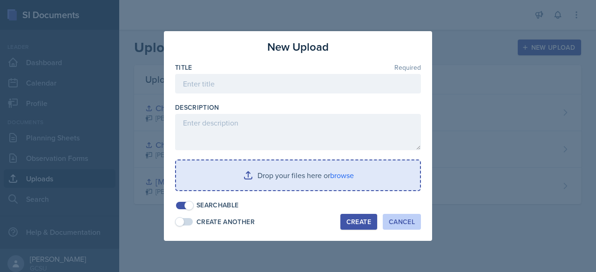
click at [399, 218] on div "Cancel" at bounding box center [402, 221] width 26 height 7
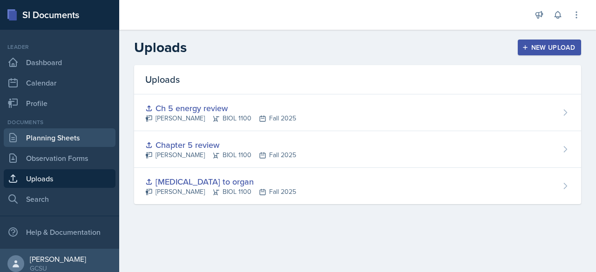
click at [64, 139] on link "Planning Sheets" at bounding box center [60, 137] width 112 height 19
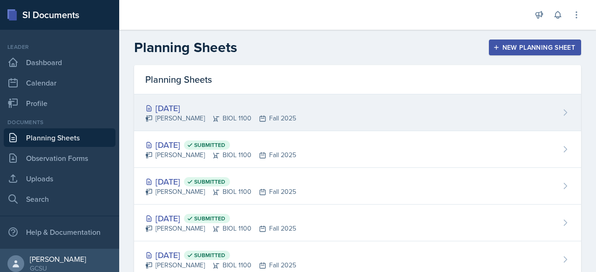
click at [185, 106] on div "[DATE]" at bounding box center [220, 108] width 151 height 13
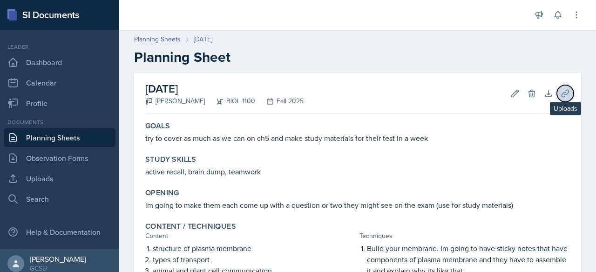
click at [560, 94] on icon at bounding box center [564, 93] width 9 height 9
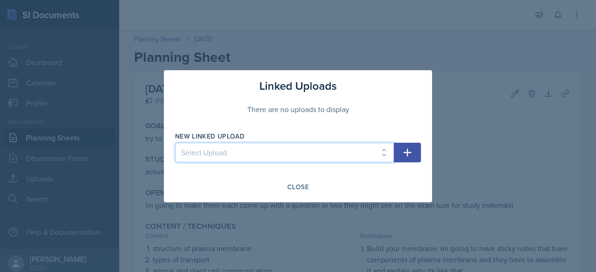
click at [378, 153] on select "Select Upload [MEDICAL_DATA] to organ Chapter 5 review Ch 5 energy review" at bounding box center [284, 153] width 219 height 20
select select "254cc8e7-26a0-4da8-a091-f7eff045ca9b"
click at [175, 143] on select "Select Upload [MEDICAL_DATA] to organ Chapter 5 review Ch 5 energy review" at bounding box center [284, 153] width 219 height 20
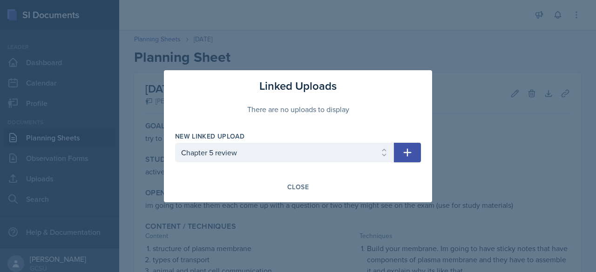
click at [413, 148] on button "button" at bounding box center [407, 153] width 27 height 20
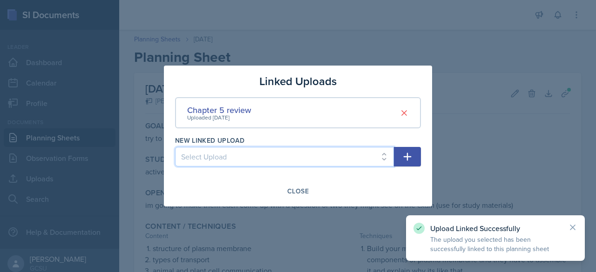
click at [379, 161] on select "Select Upload [MEDICAL_DATA] to organ Ch 5 energy review" at bounding box center [284, 157] width 219 height 20
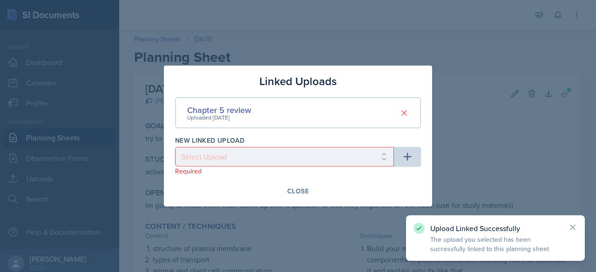
click at [333, 212] on div at bounding box center [298, 136] width 596 height 272
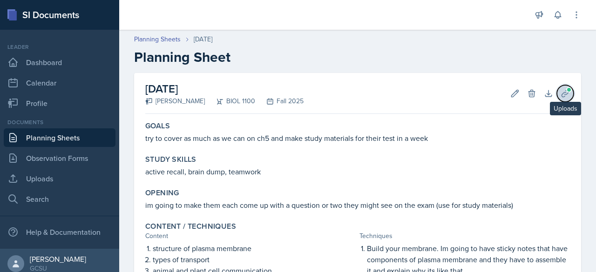
click at [566, 89] on span at bounding box center [569, 90] width 6 height 6
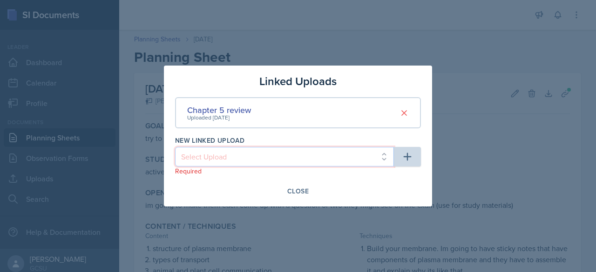
click at [381, 153] on select "Select Upload [MEDICAL_DATA] to organ Ch 5 energy review" at bounding box center [284, 157] width 219 height 20
select select "404444f2-3226-4bba-a313-9e8eb9f641ff"
click at [175, 147] on select "Select Upload [MEDICAL_DATA] to organ Ch 5 energy review" at bounding box center [284, 157] width 219 height 20
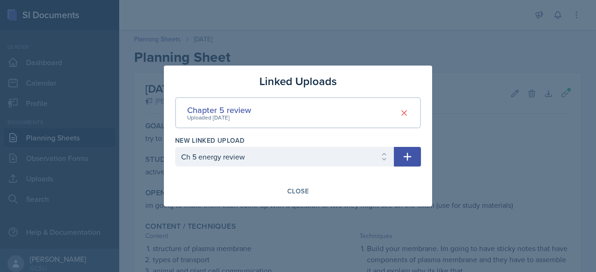
click at [407, 158] on icon "button" at bounding box center [407, 156] width 11 height 11
select select
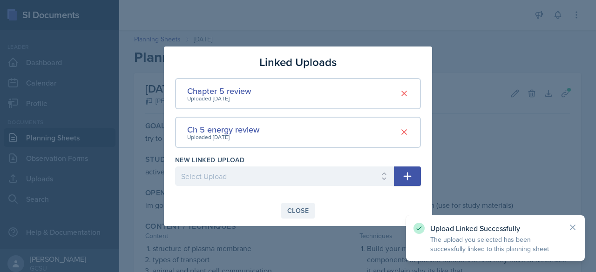
click at [299, 210] on div "Close" at bounding box center [297, 210] width 21 height 7
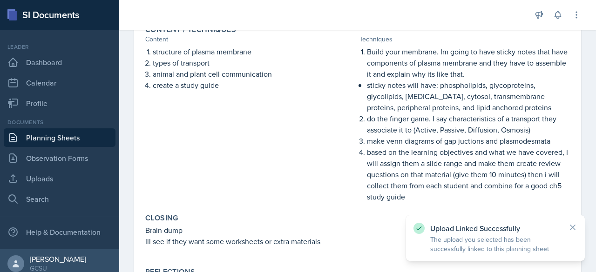
scroll to position [197, 0]
click at [584, 121] on div "[DATE] [PERSON_NAME] BIOL 1100 Fall 2025 Edit Delete Download Uploads Autosavin…" at bounding box center [357, 127] width 477 height 502
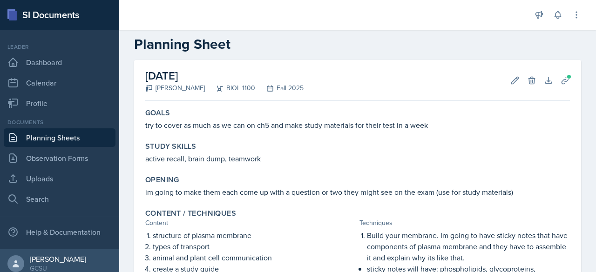
scroll to position [0, 0]
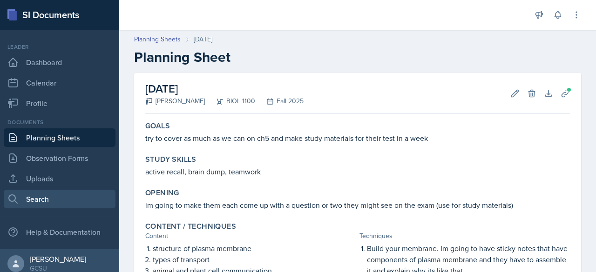
click at [62, 198] on link "Search" at bounding box center [60, 199] width 112 height 19
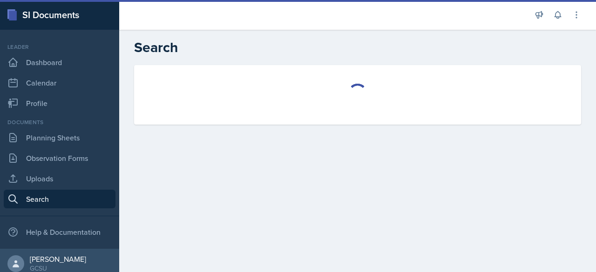
select select "all"
select select "1"
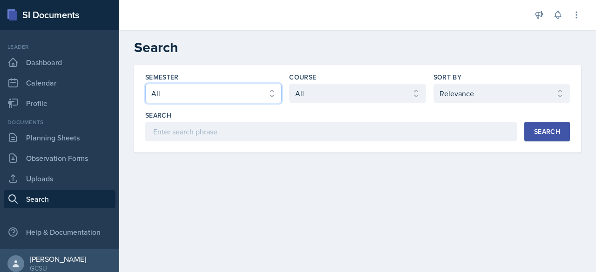
click at [267, 89] on select "Select semester All Fall 2025 Spring 2025 Fall 2024 Spring 2024 Fall 2023 Sprin…" at bounding box center [213, 94] width 136 height 20
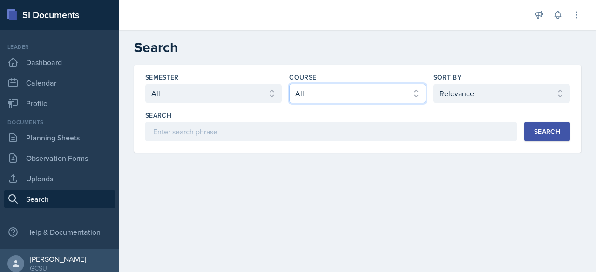
click at [336, 91] on select "Select course All ACCT 3101 ACCT 3102 ASTR 1000 BIOL 1100 BIOL 1107 BIOL 1108 B…" at bounding box center [357, 94] width 136 height 20
select select "0962fe08-ee06-47f9-81f7-2fff629c3db1"
click at [289, 84] on select "Select course All ACCT 3101 ACCT 3102 ASTR 1000 BIOL 1100 BIOL 1107 BIOL 1108 B…" at bounding box center [357, 94] width 136 height 20
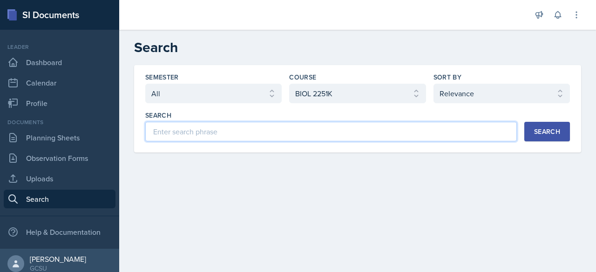
click at [421, 135] on input at bounding box center [330, 132] width 371 height 20
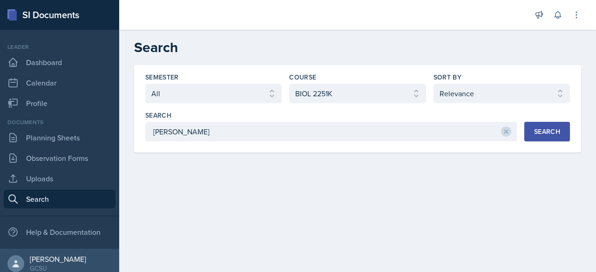
click at [559, 135] on div "Search" at bounding box center [547, 131] width 26 height 7
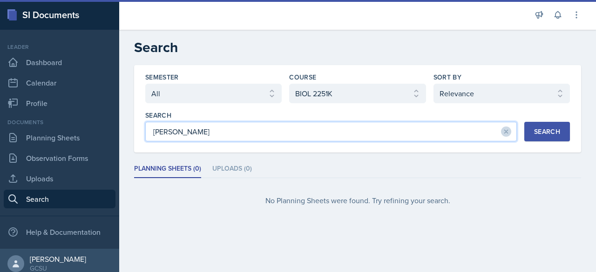
click at [445, 135] on input "[PERSON_NAME]" at bounding box center [330, 132] width 371 height 20
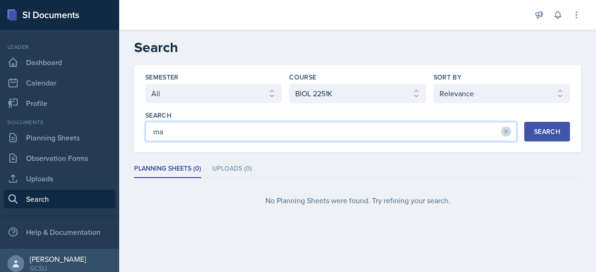
type input "m"
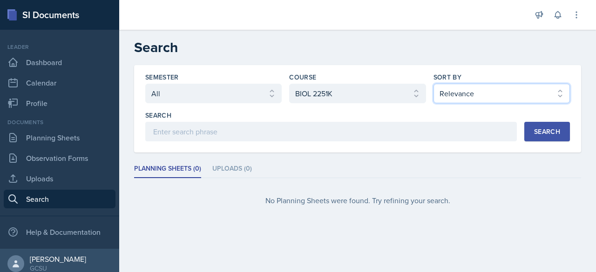
click at [506, 94] on select "Select sort by Relevance Document Date (Asc) Document Date (Desc)" at bounding box center [501, 94] width 136 height 20
select select "2"
click at [433, 84] on select "Select sort by Relevance Document Date (Asc) Document Date (Desc)" at bounding box center [501, 94] width 136 height 20
click at [538, 128] on div "Search" at bounding box center [547, 131] width 26 height 7
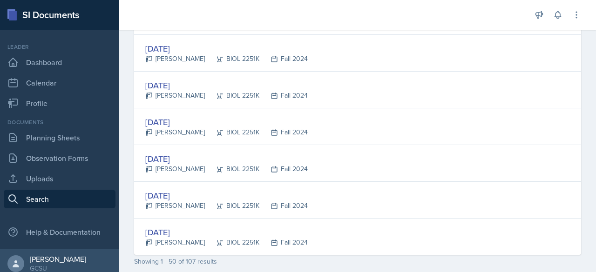
scroll to position [1802, 0]
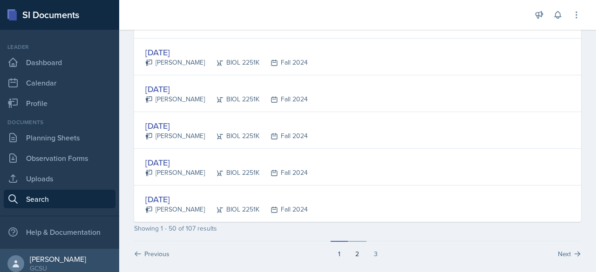
click at [353, 245] on button "2" at bounding box center [357, 250] width 19 height 18
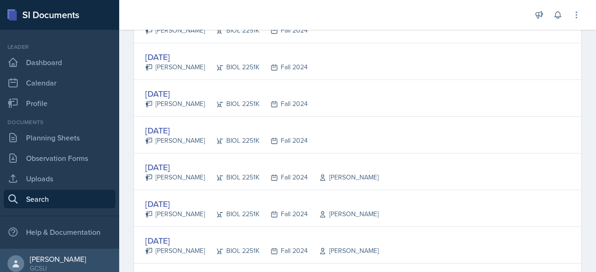
scroll to position [841, 0]
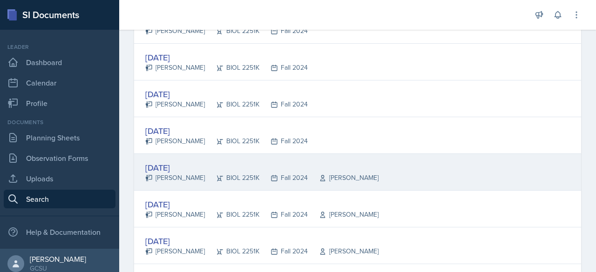
click at [170, 164] on div "[DATE]" at bounding box center [261, 168] width 233 height 13
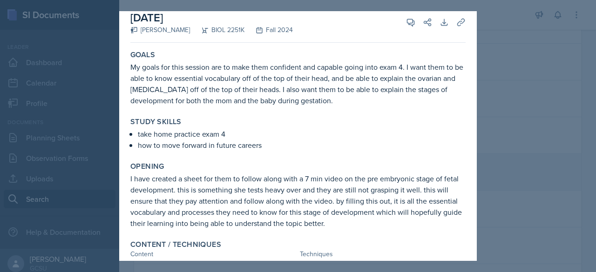
scroll to position [0, 0]
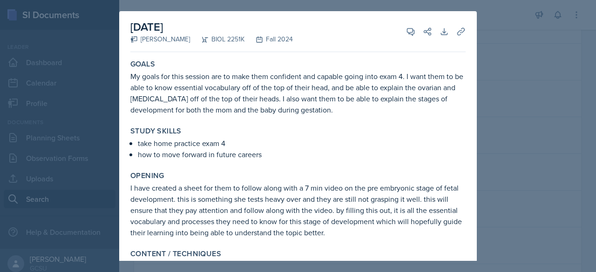
click at [532, 79] on div at bounding box center [298, 136] width 596 height 272
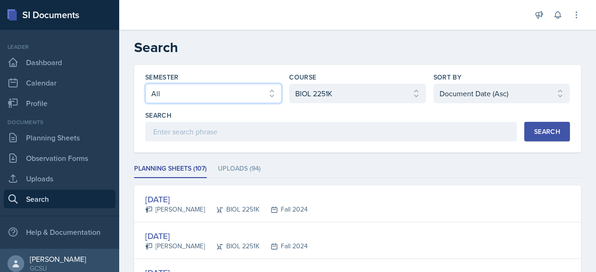
click at [266, 91] on select "Select semester All Fall 2025 Spring 2025 Fall 2024 Spring 2024 Fall 2023 Sprin…" at bounding box center [213, 94] width 136 height 20
select select "e7b6c66a-987a-4ab3-92d3-5526cc86007b"
click at [145, 84] on select "Select semester All Fall 2025 Spring 2025 Fall 2024 Spring 2024 Fall 2023 Sprin…" at bounding box center [213, 94] width 136 height 20
click at [538, 134] on div "Search" at bounding box center [547, 131] width 26 height 7
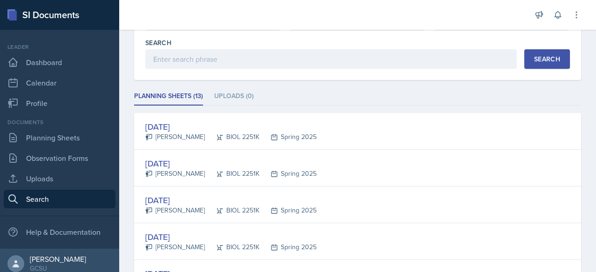
scroll to position [75, 0]
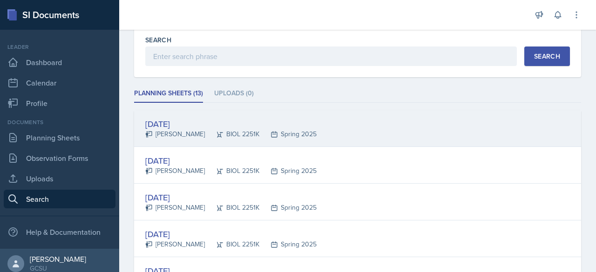
click at [197, 120] on div "[DATE]" at bounding box center [230, 124] width 171 height 13
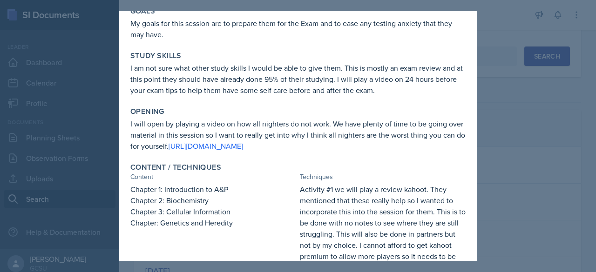
scroll to position [0, 0]
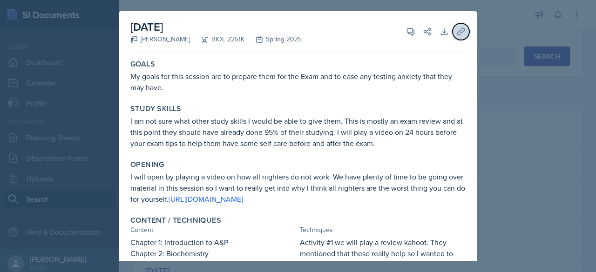
click at [457, 32] on icon at bounding box center [460, 31] width 7 height 7
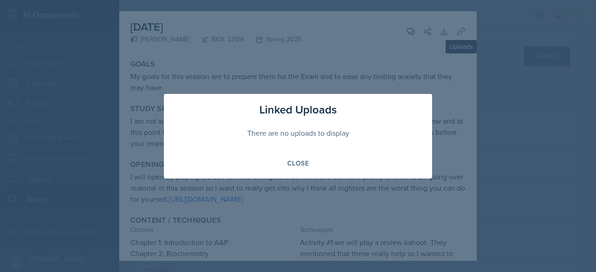
click at [405, 73] on div at bounding box center [298, 136] width 596 height 272
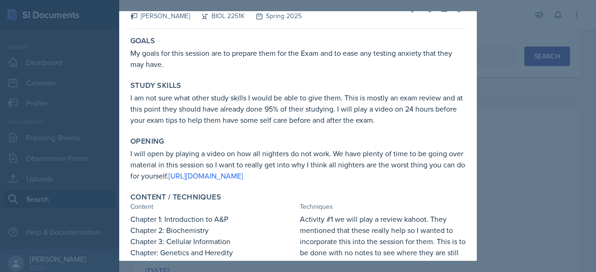
scroll to position [26, 0]
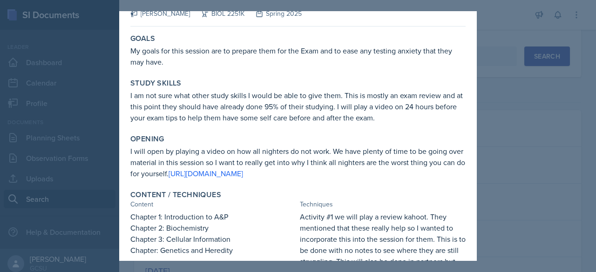
click at [498, 127] on div at bounding box center [298, 136] width 596 height 272
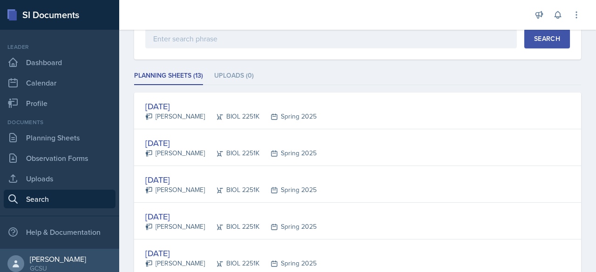
scroll to position [93, 0]
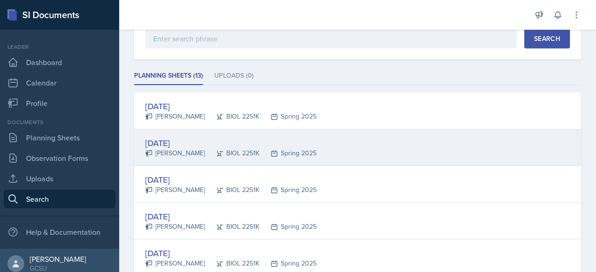
click at [181, 142] on div "[DATE]" at bounding box center [230, 143] width 171 height 13
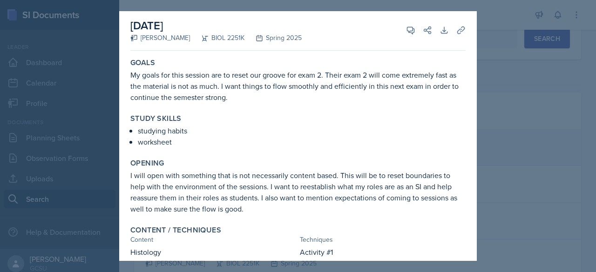
scroll to position [0, 0]
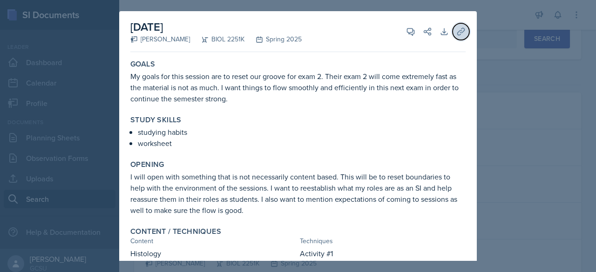
click at [456, 34] on icon at bounding box center [460, 31] width 9 height 9
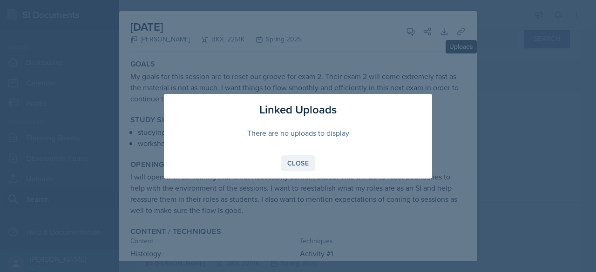
click at [300, 163] on div "Close" at bounding box center [297, 163] width 21 height 7
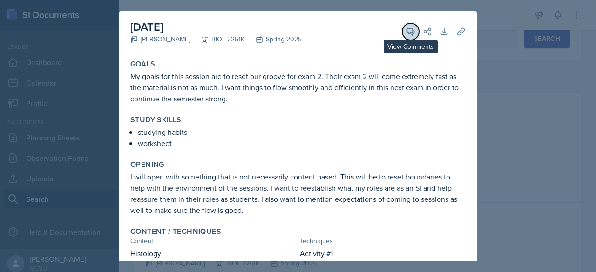
click at [411, 30] on span at bounding box center [413, 28] width 5 height 5
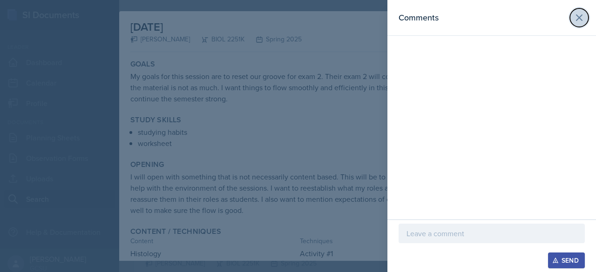
click at [581, 18] on icon at bounding box center [578, 17] width 11 height 11
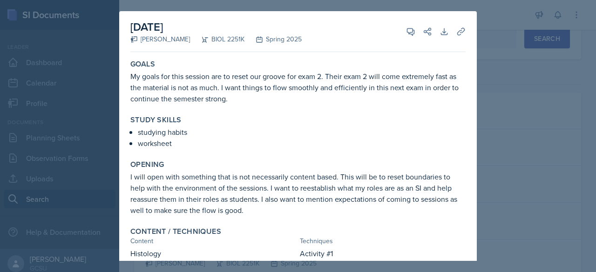
click at [491, 94] on div at bounding box center [298, 136] width 596 height 272
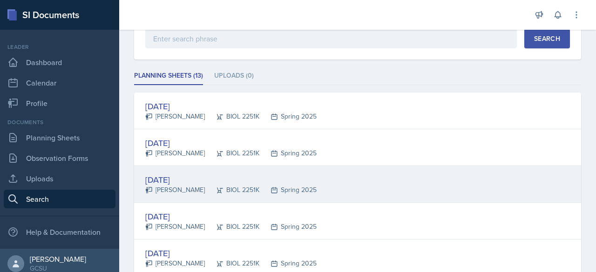
click at [191, 178] on div "[DATE]" at bounding box center [230, 180] width 171 height 13
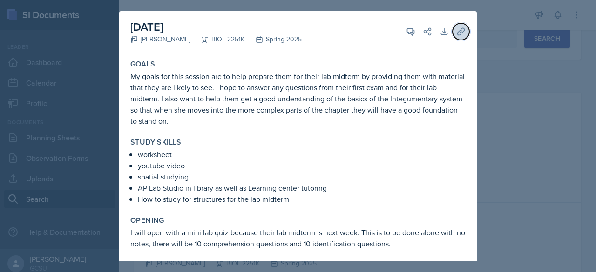
click at [456, 34] on icon at bounding box center [460, 31] width 9 height 9
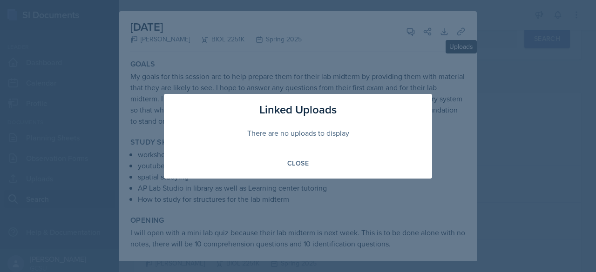
click at [369, 68] on div at bounding box center [298, 136] width 596 height 272
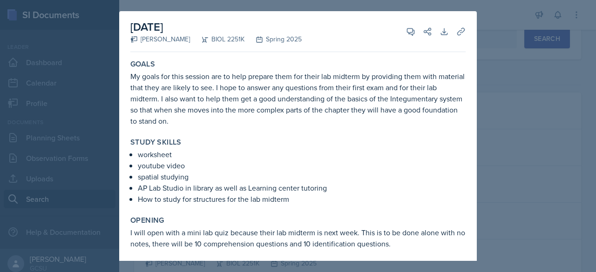
click at [497, 93] on div at bounding box center [298, 136] width 596 height 272
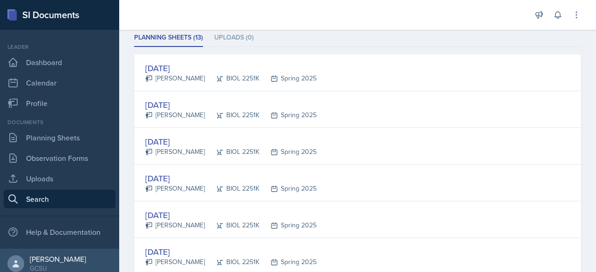
scroll to position [136, 0]
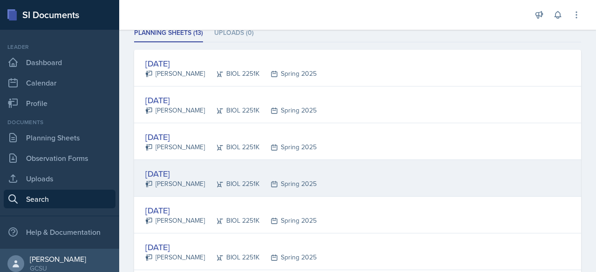
click at [188, 173] on div "[DATE]" at bounding box center [230, 174] width 171 height 13
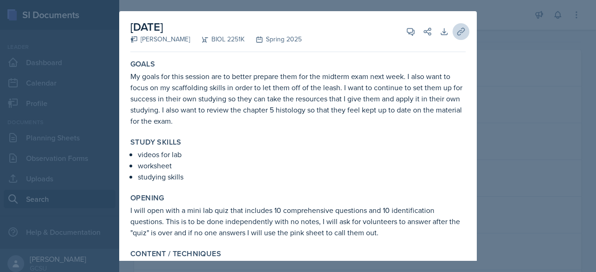
click at [456, 34] on icon at bounding box center [460, 31] width 9 height 9
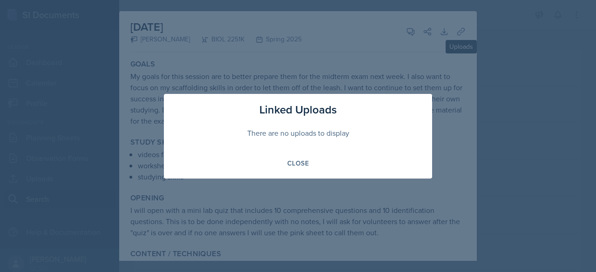
click at [397, 70] on div at bounding box center [298, 136] width 596 height 272
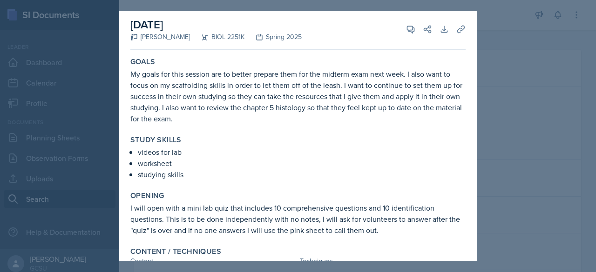
scroll to position [0, 0]
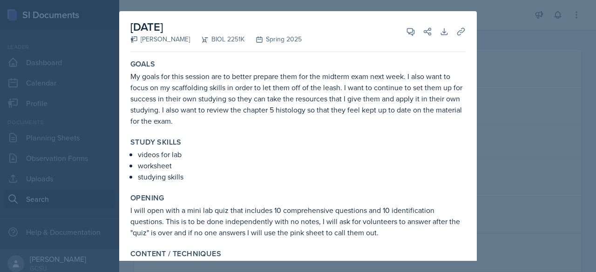
click at [508, 88] on div at bounding box center [298, 136] width 596 height 272
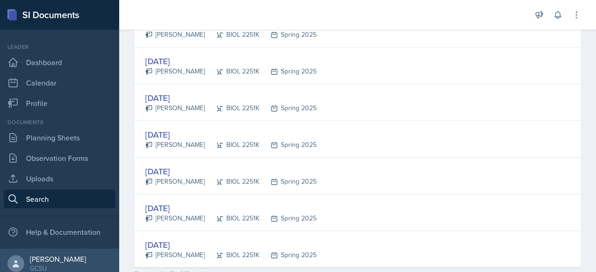
scroll to position [396, 0]
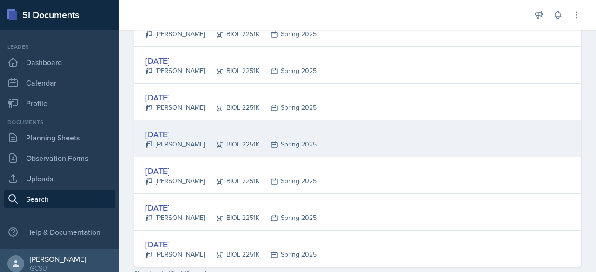
click at [186, 132] on div "[DATE]" at bounding box center [230, 134] width 171 height 13
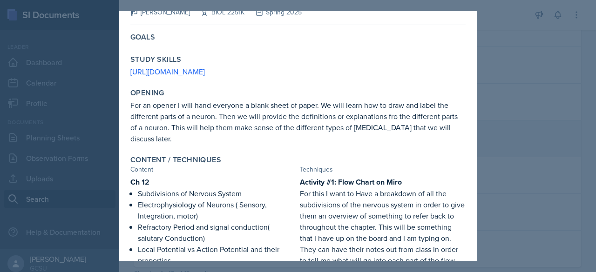
scroll to position [0, 0]
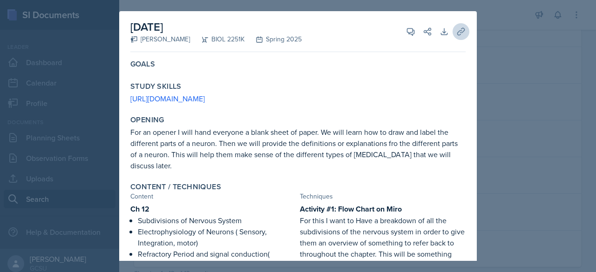
click at [457, 32] on icon at bounding box center [460, 31] width 9 height 9
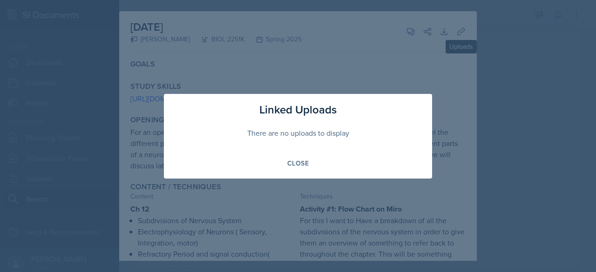
click at [517, 58] on div at bounding box center [298, 136] width 596 height 272
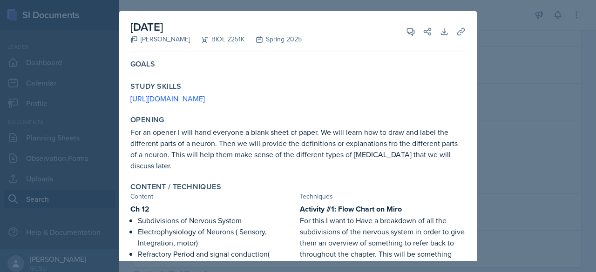
click at [521, 48] on div at bounding box center [298, 136] width 596 height 272
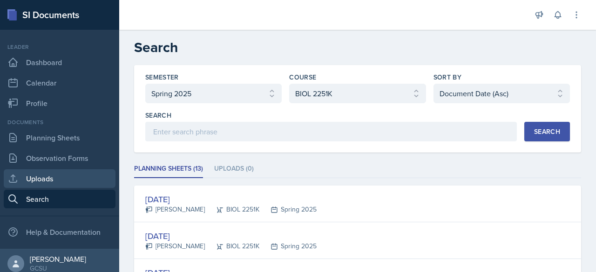
click at [86, 183] on link "Uploads" at bounding box center [60, 178] width 112 height 19
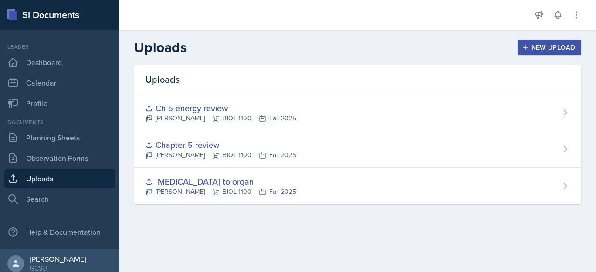
click at [285, 78] on div "Uploads" at bounding box center [357, 79] width 447 height 29
click at [576, 15] on icon at bounding box center [576, 15] width 1 height 6
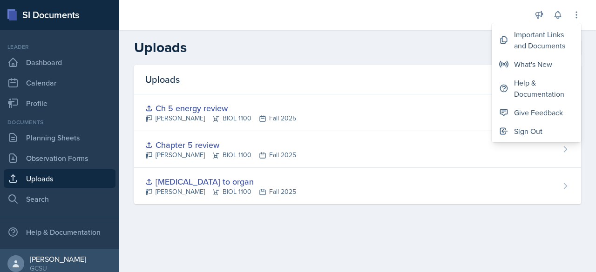
click at [371, 53] on div "Uploads New Upload" at bounding box center [357, 47] width 477 height 17
